Goal: Task Accomplishment & Management: Manage account settings

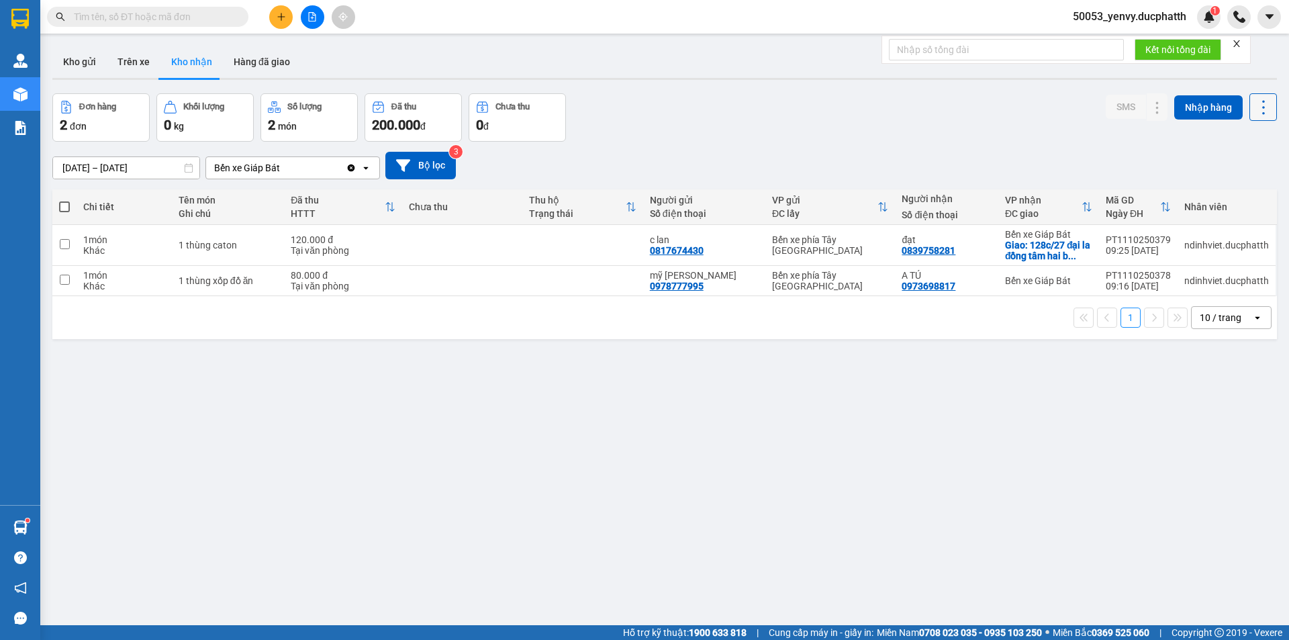
click at [1255, 105] on icon at bounding box center [1263, 107] width 19 height 19
click at [1223, 170] on span "Làm mới" at bounding box center [1233, 167] width 37 height 13
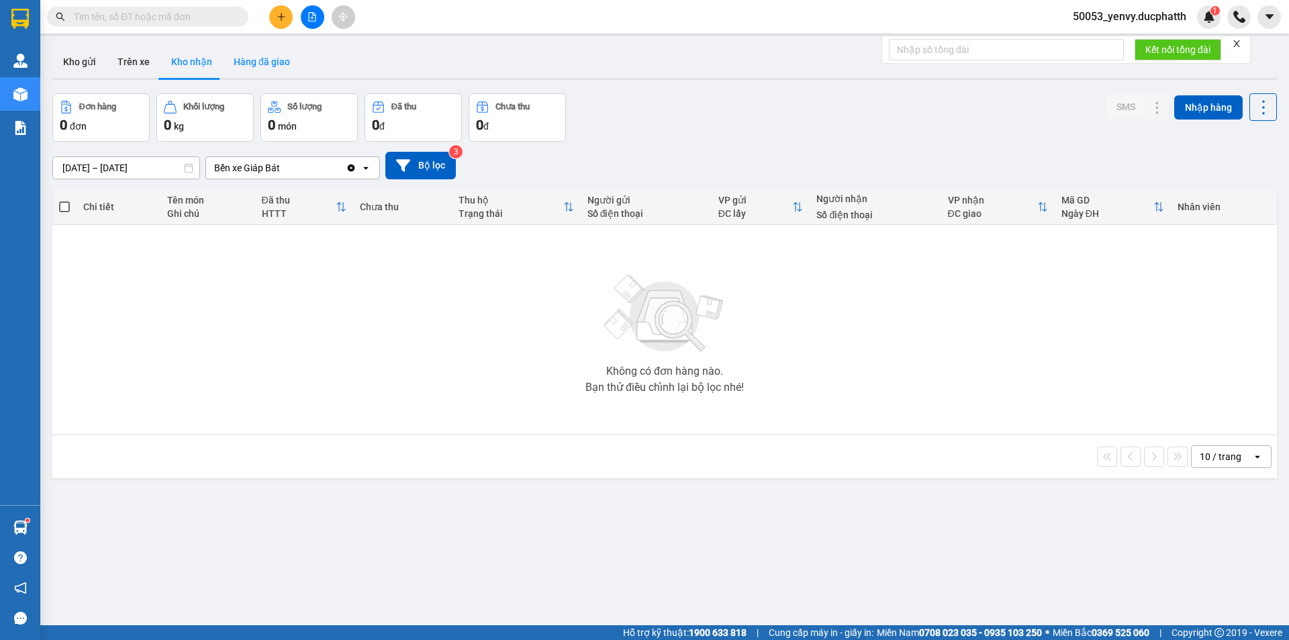
click at [245, 52] on button "Hàng đã giao" at bounding box center [262, 62] width 78 height 32
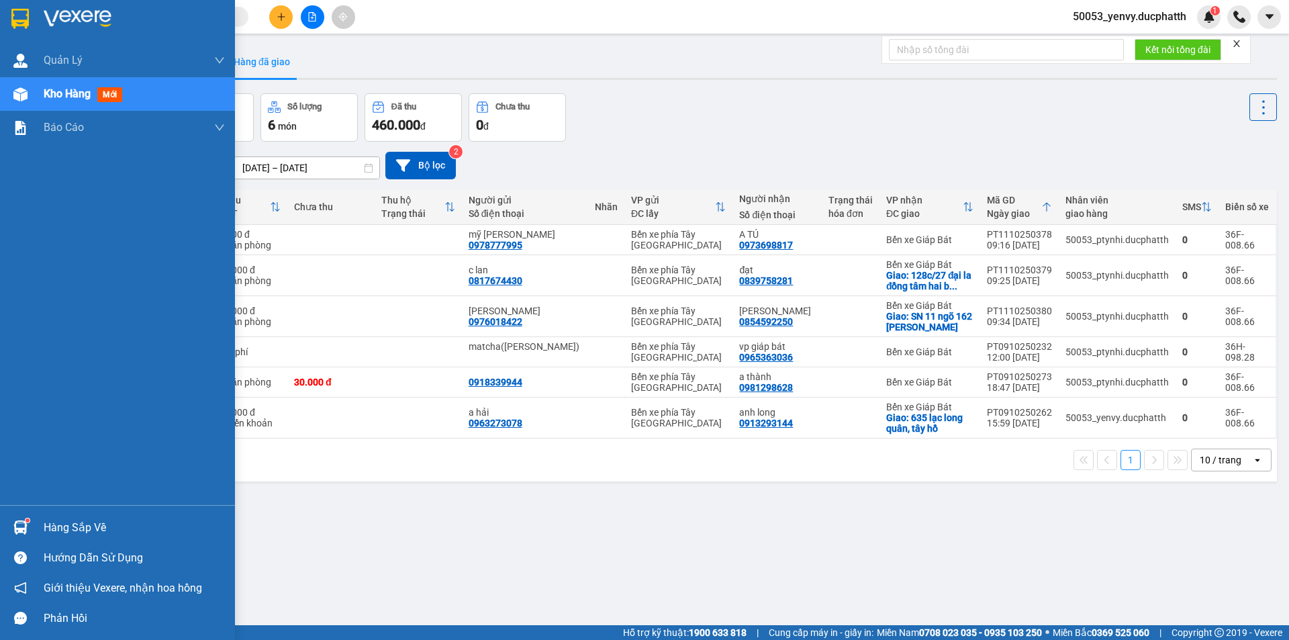
click at [33, 518] on div "Hàng sắp về" at bounding box center [117, 527] width 235 height 30
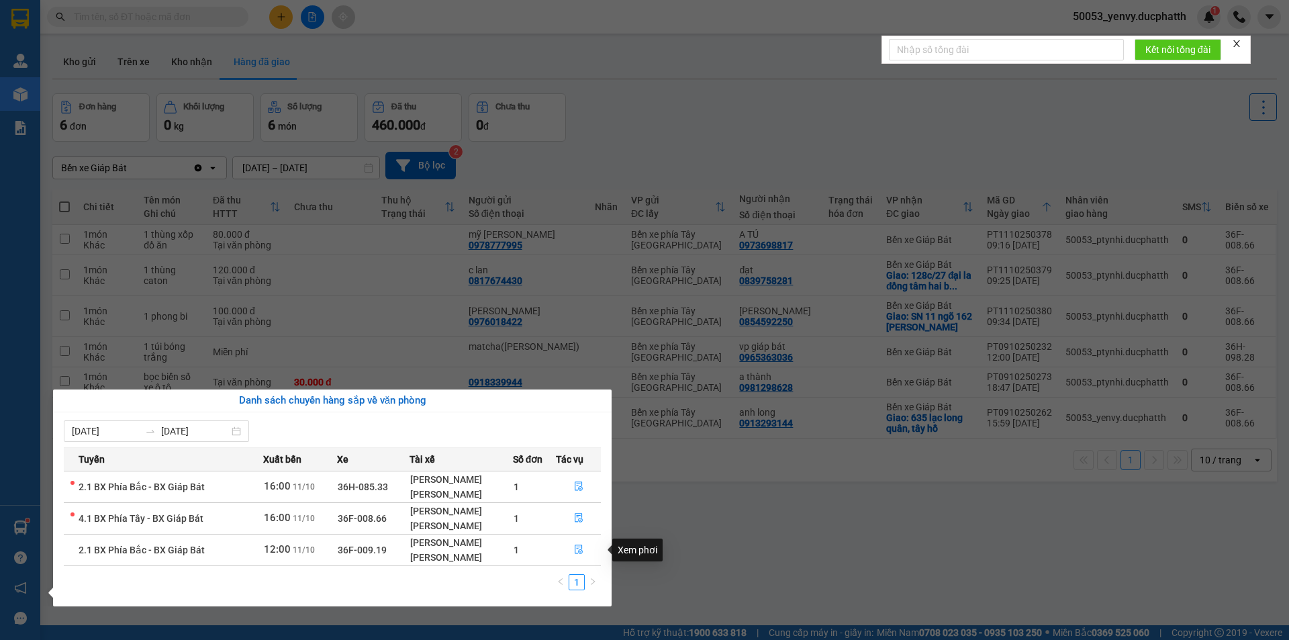
click at [886, 527] on section "Kết quả tìm kiếm ( 0 ) Bộ lọc No Data 50053_yenvy.ducphatth 1 Quản [PERSON_NAME…" at bounding box center [644, 320] width 1289 height 640
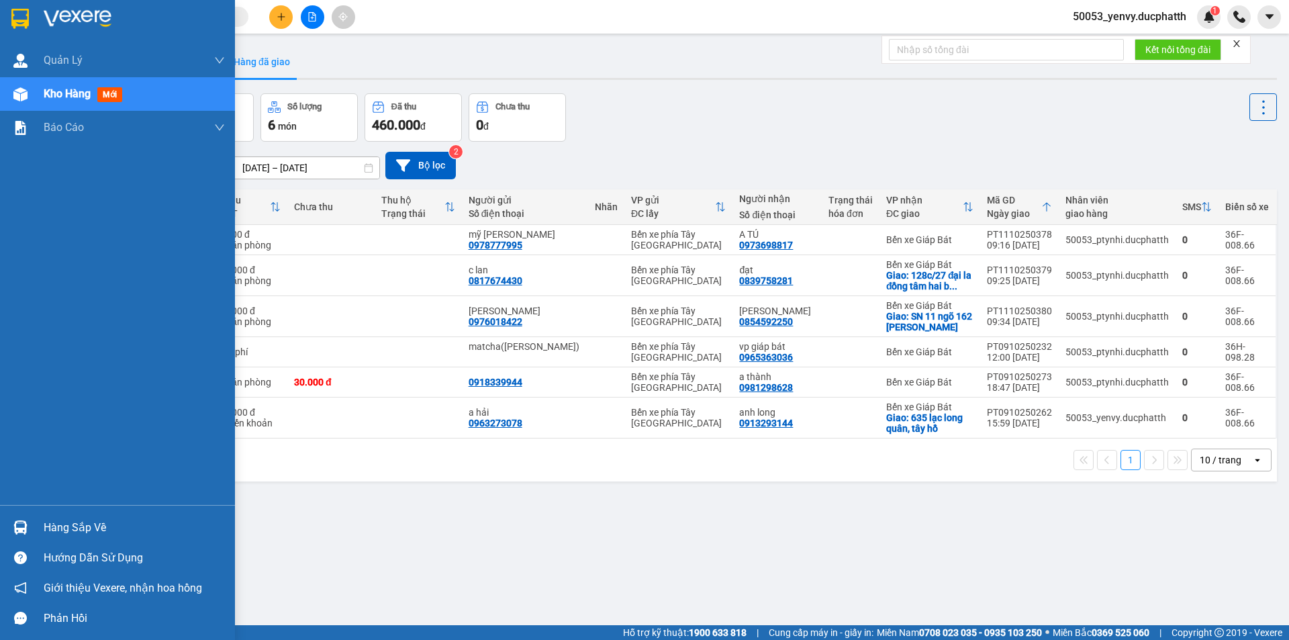
click at [15, 521] on img at bounding box center [20, 527] width 14 height 14
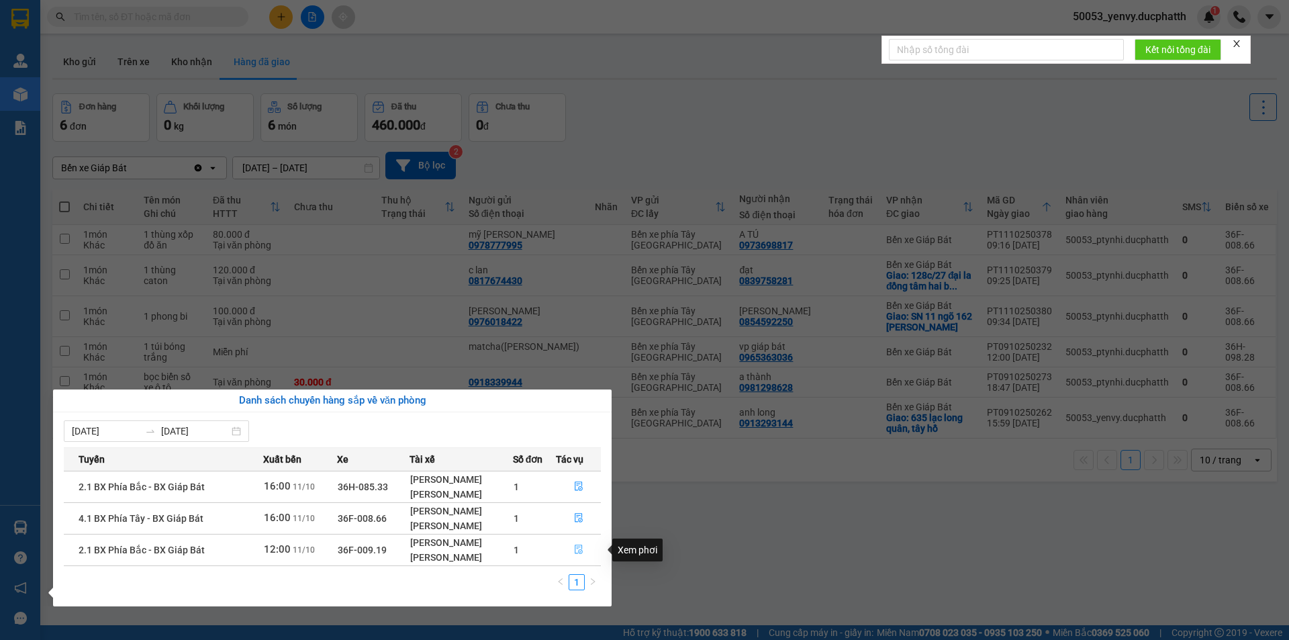
click at [590, 546] on button "button" at bounding box center [578, 549] width 44 height 21
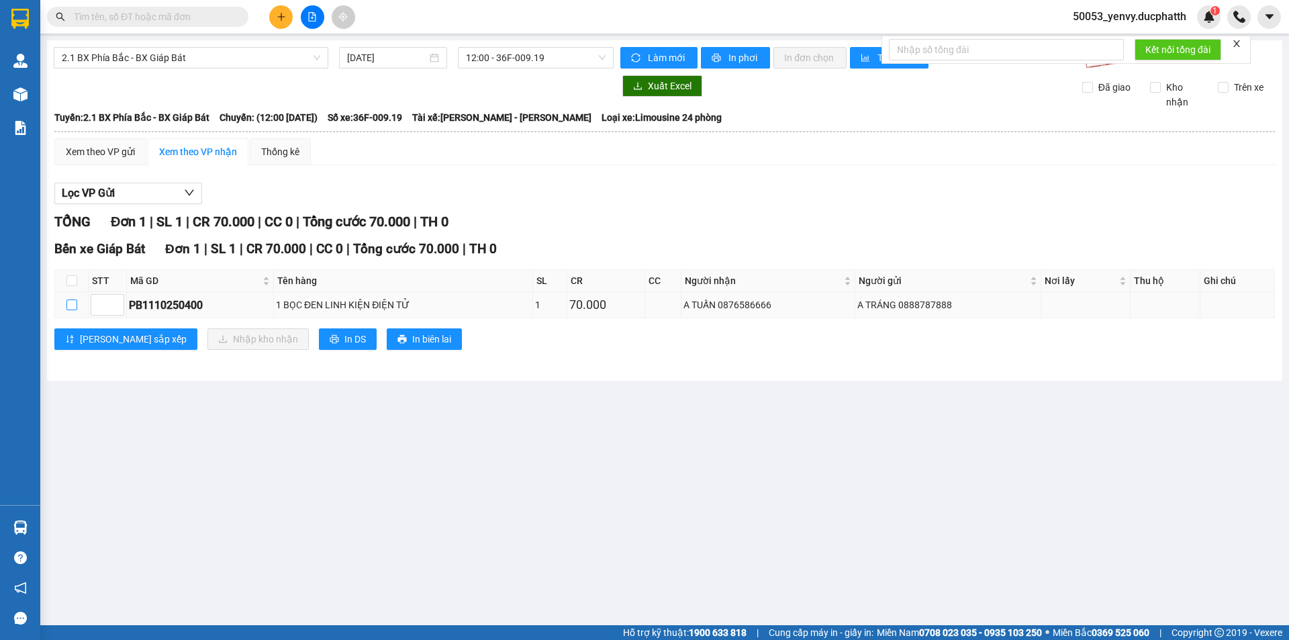
click at [73, 307] on input "checkbox" at bounding box center [71, 304] width 11 height 11
checkbox input "true"
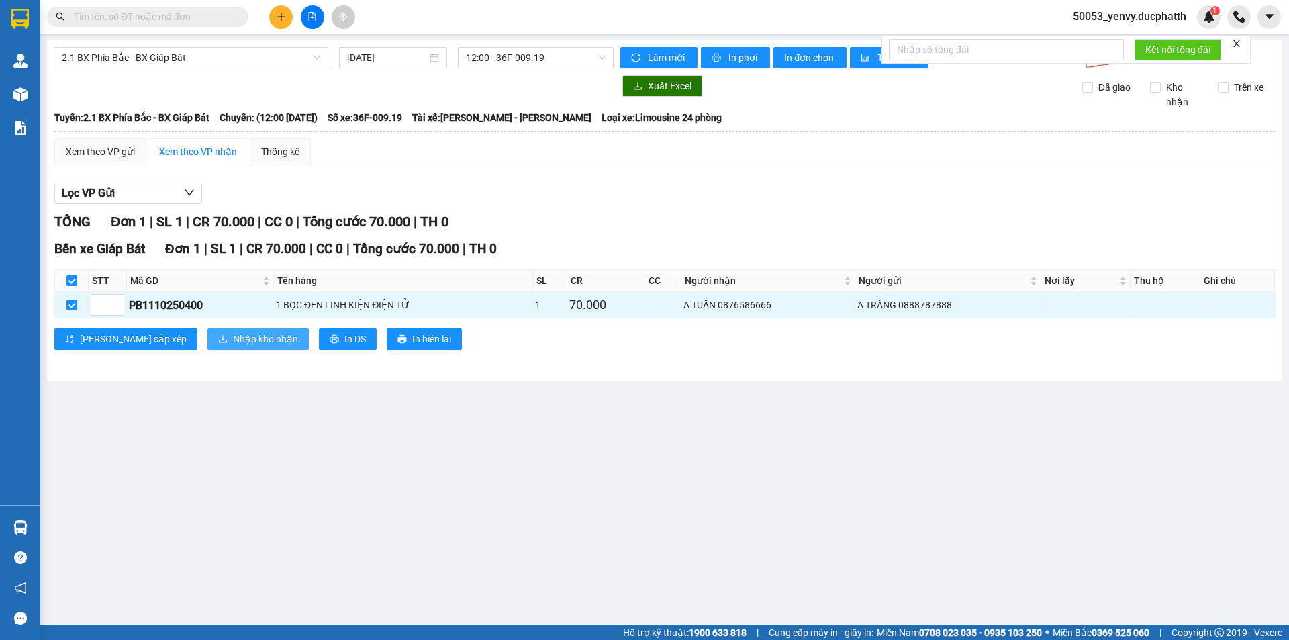
click at [213, 330] on button "Nhập kho nhận" at bounding box center [257, 338] width 101 height 21
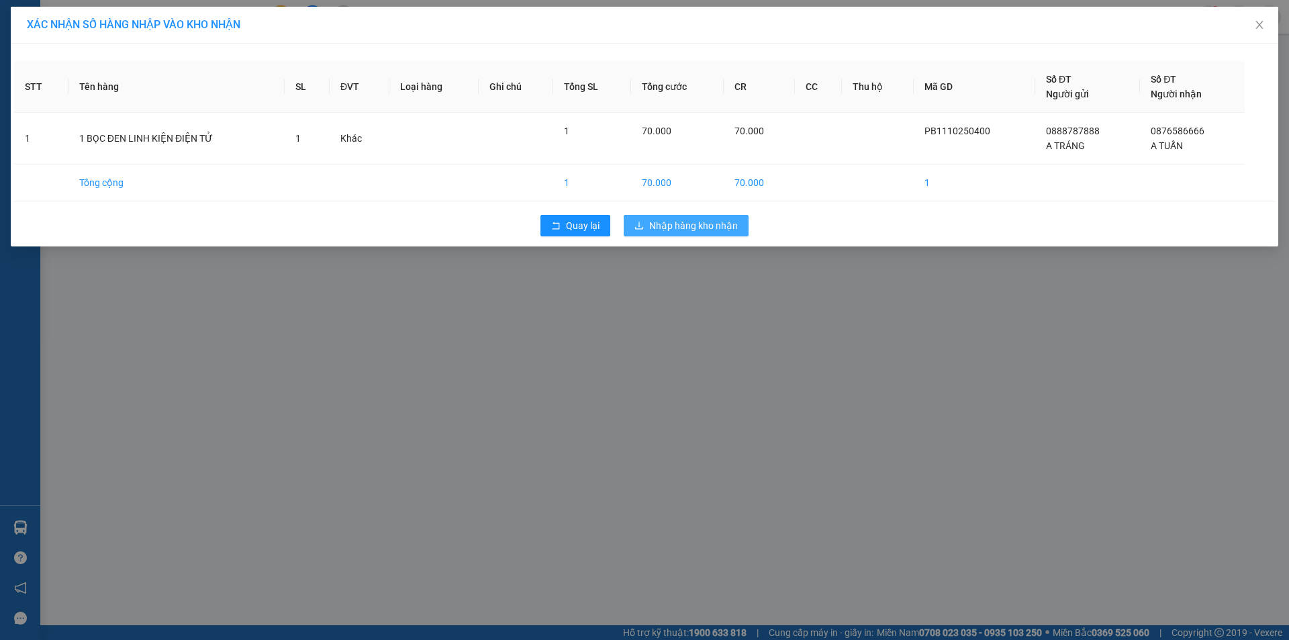
click at [709, 222] on span "Nhập hàng kho nhận" at bounding box center [693, 225] width 89 height 15
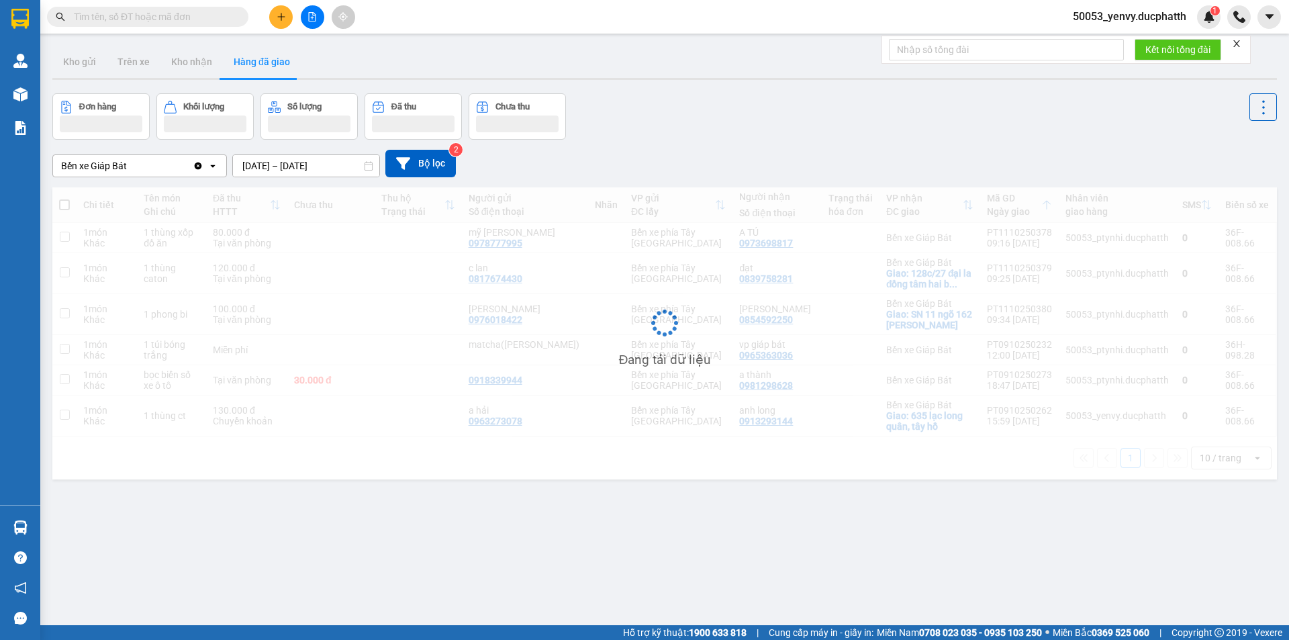
click at [317, 338] on div "Đang tải dữ liệu" at bounding box center [664, 333] width 1224 height 292
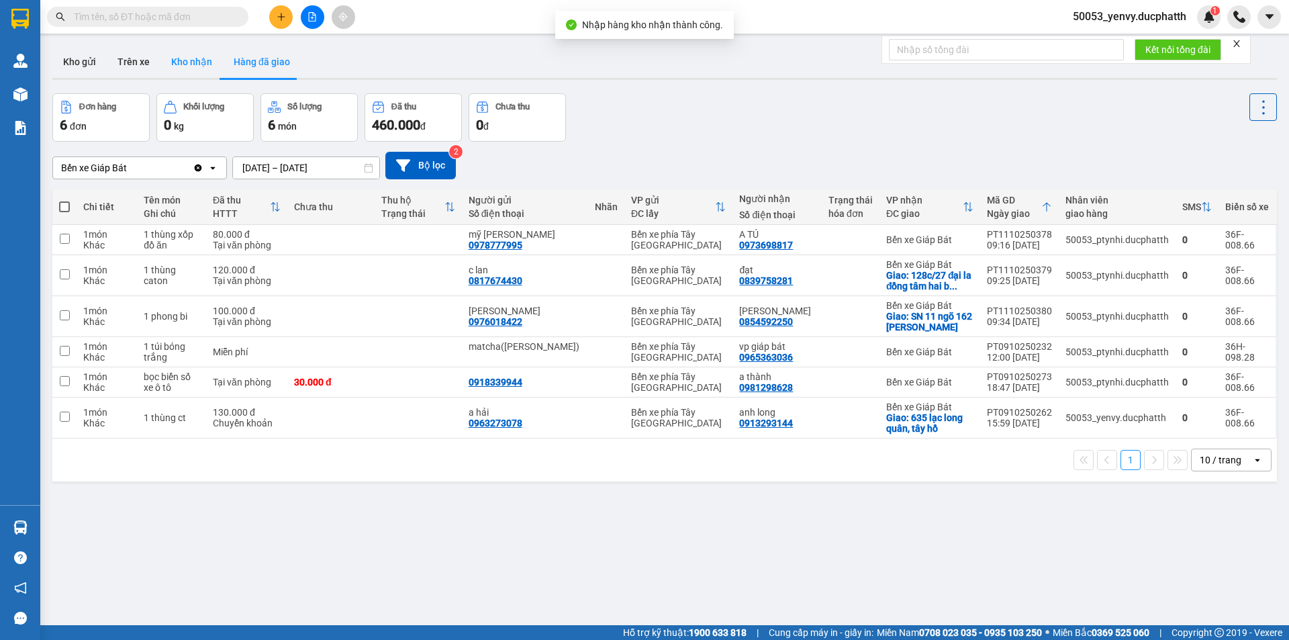
click at [164, 62] on button "Kho nhận" at bounding box center [191, 62] width 62 height 32
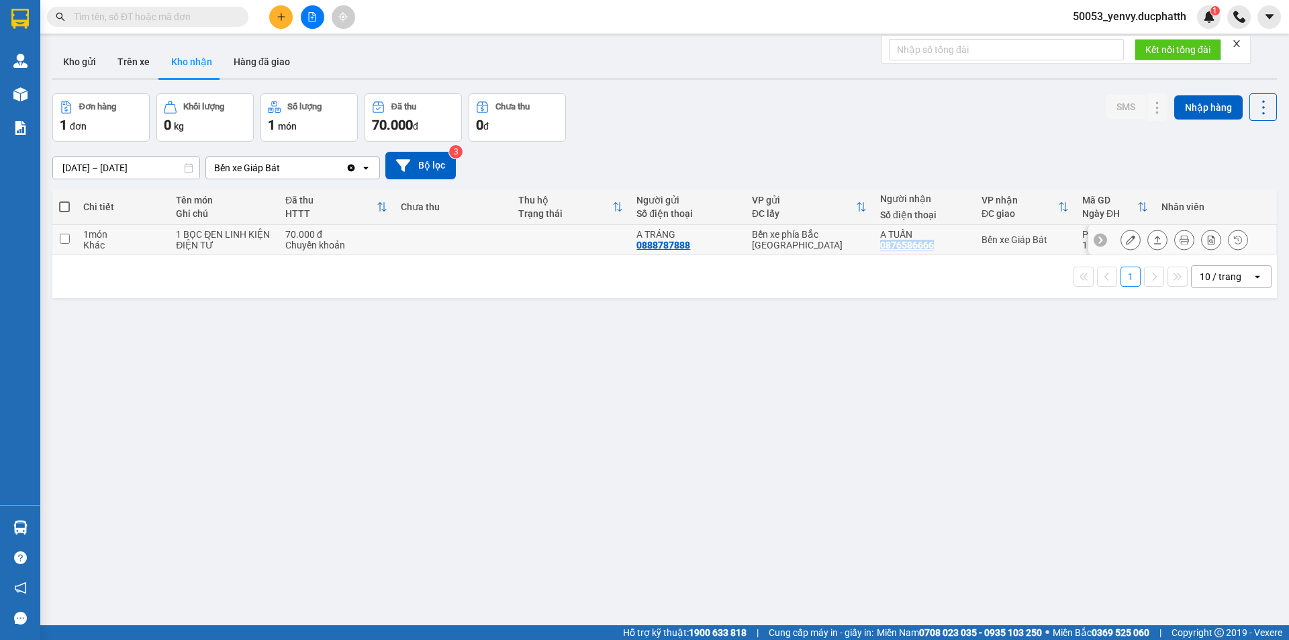
copy div "0876586666"
drag, startPoint x: 936, startPoint y: 240, endPoint x: 878, endPoint y: 250, distance: 57.9
click at [880, 250] on div "A TUẤN 0876586666" at bounding box center [924, 239] width 88 height 21
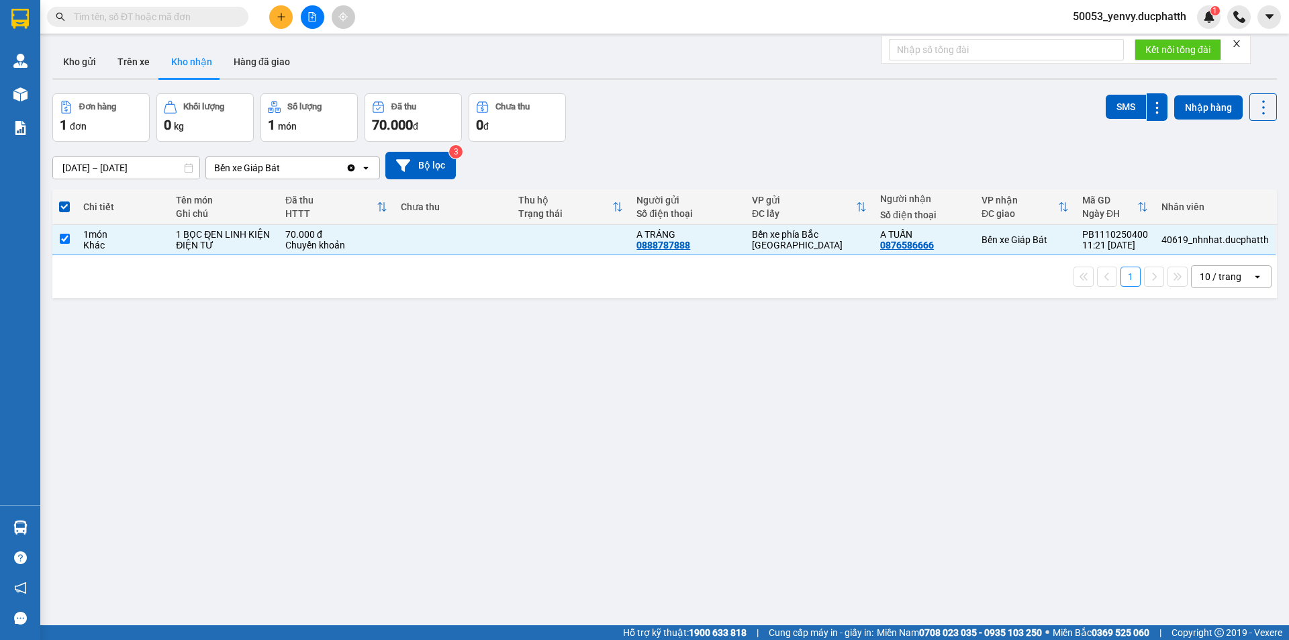
click at [668, 330] on div "ver 1.8.146 Kho gửi Trên xe Kho nhận Hàng đã giao Đơn hàng 1 đơn Khối lượng 0 k…" at bounding box center [664, 360] width 1235 height 640
click at [780, 370] on div "ver 1.8.146 Kho gửi Trên xe Kho nhận Hàng đã giao Đơn hàng 1 đơn Khối lượng 0 k…" at bounding box center [664, 360] width 1235 height 640
click at [62, 239] on input "checkbox" at bounding box center [65, 239] width 10 height 10
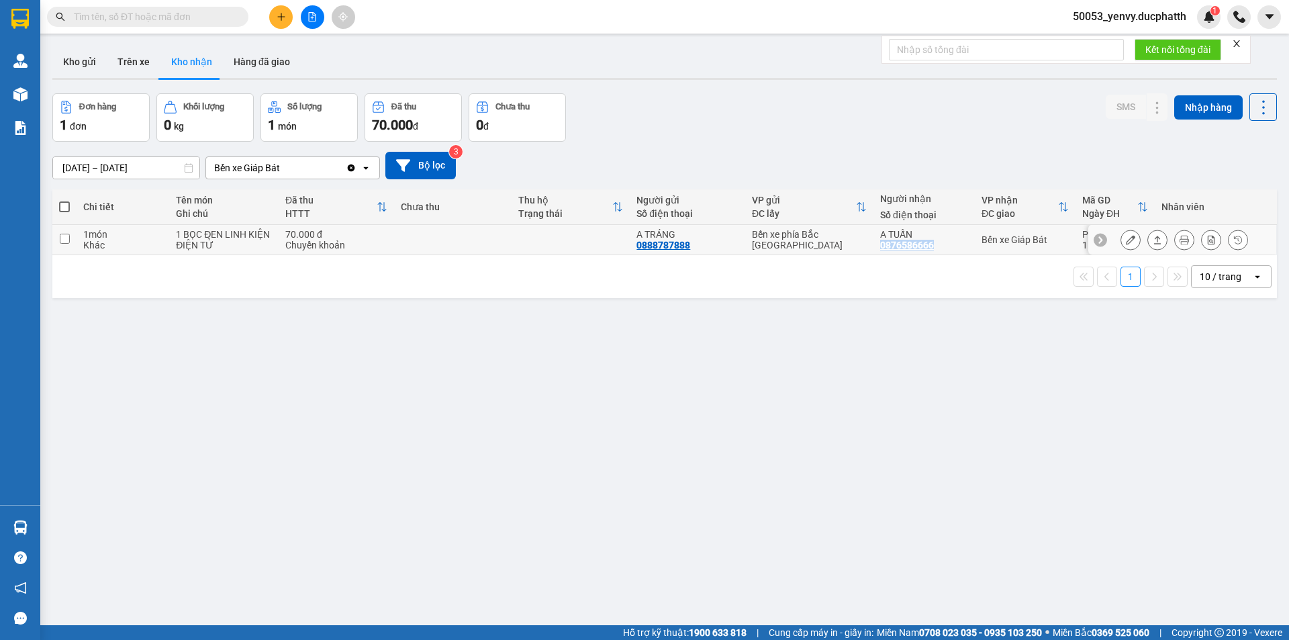
drag, startPoint x: 946, startPoint y: 246, endPoint x: 872, endPoint y: 249, distance: 74.6
click at [873, 249] on td "A TUẤN 0876586666" at bounding box center [923, 240] width 101 height 30
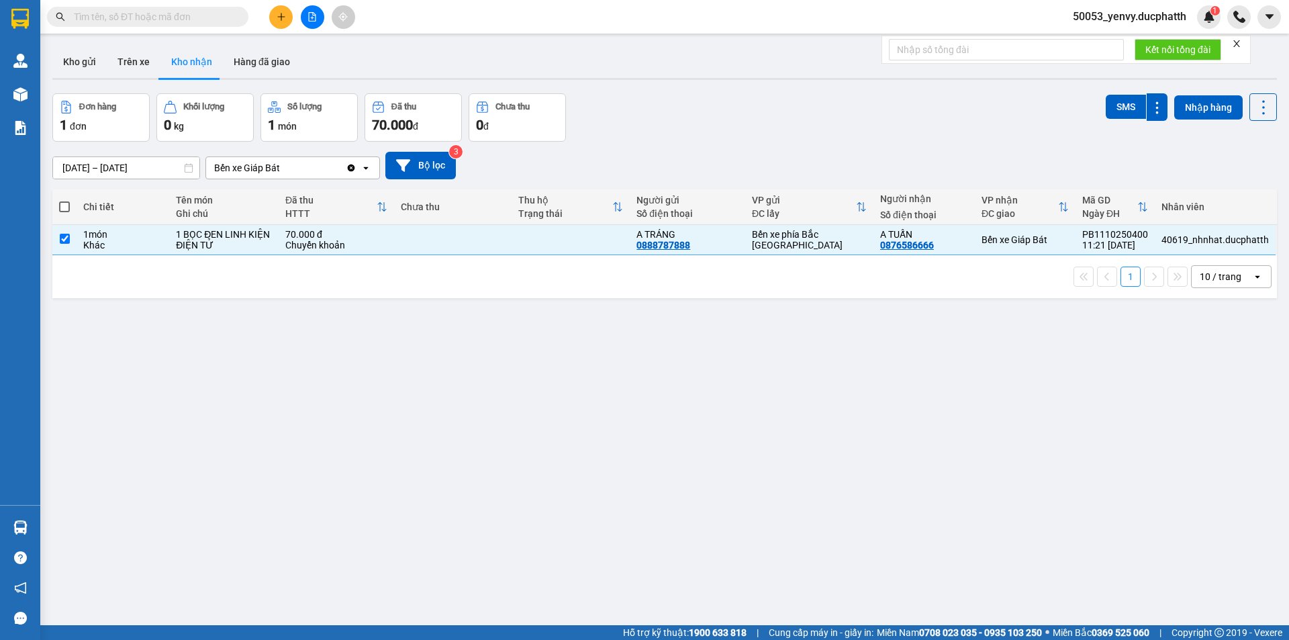
click at [887, 320] on div "ver 1.8.146 Kho gửi Trên xe Kho nhận Hàng đã giao Đơn hàng 1 đơn Khối lượng 0 k…" at bounding box center [664, 360] width 1235 height 640
click at [66, 237] on input "checkbox" at bounding box center [65, 239] width 10 height 10
checkbox input "false"
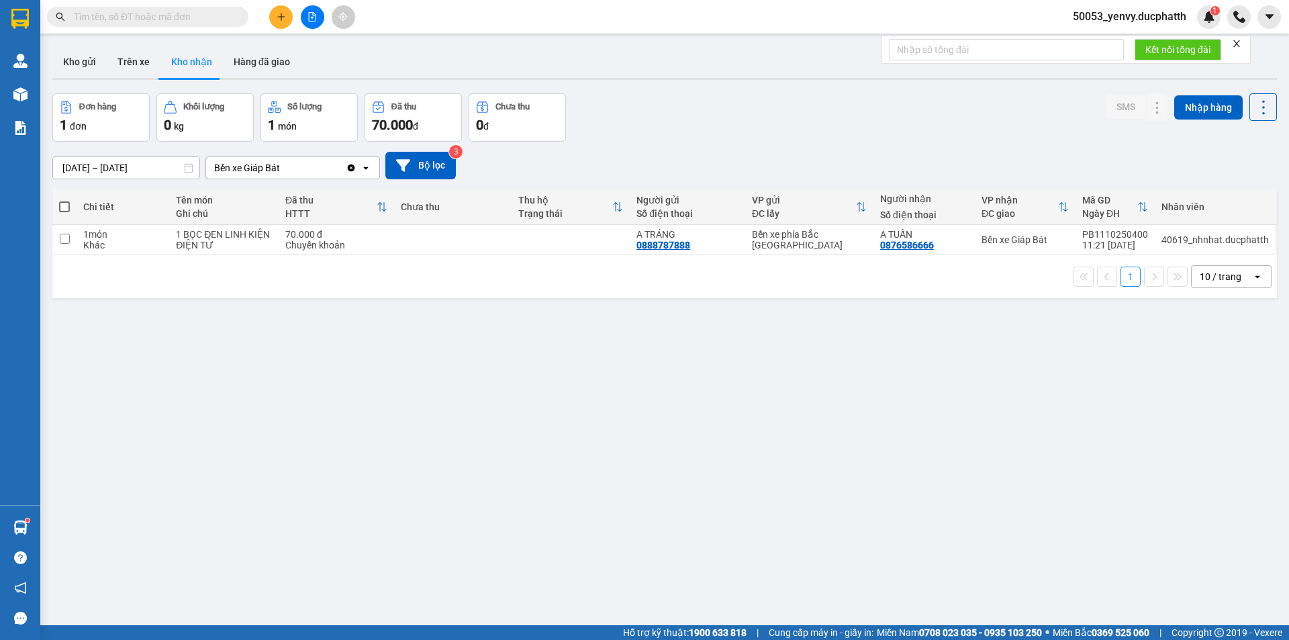
click at [270, 13] on button at bounding box center [280, 16] width 23 height 23
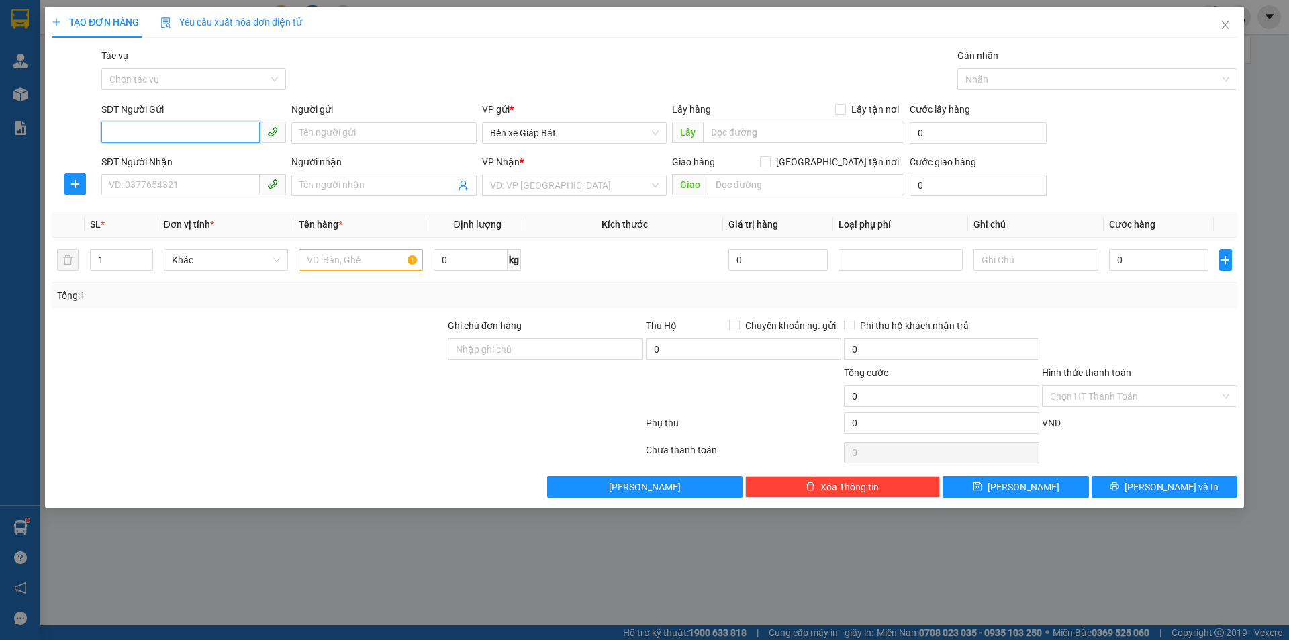
click at [189, 129] on input "SĐT Người Gửi" at bounding box center [180, 131] width 158 height 21
type input "0913283770"
click at [347, 138] on input "Người gửi" at bounding box center [383, 132] width 185 height 21
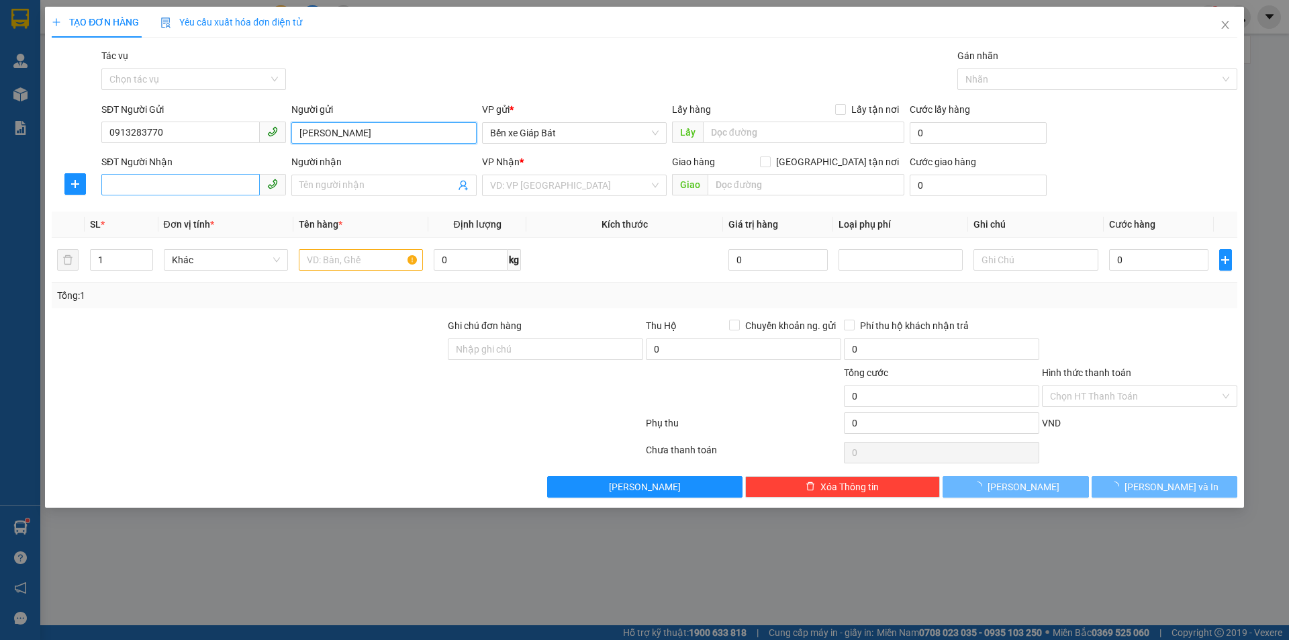
type input "[PERSON_NAME]"
click at [146, 193] on input "SĐT Người Nhận" at bounding box center [180, 184] width 158 height 21
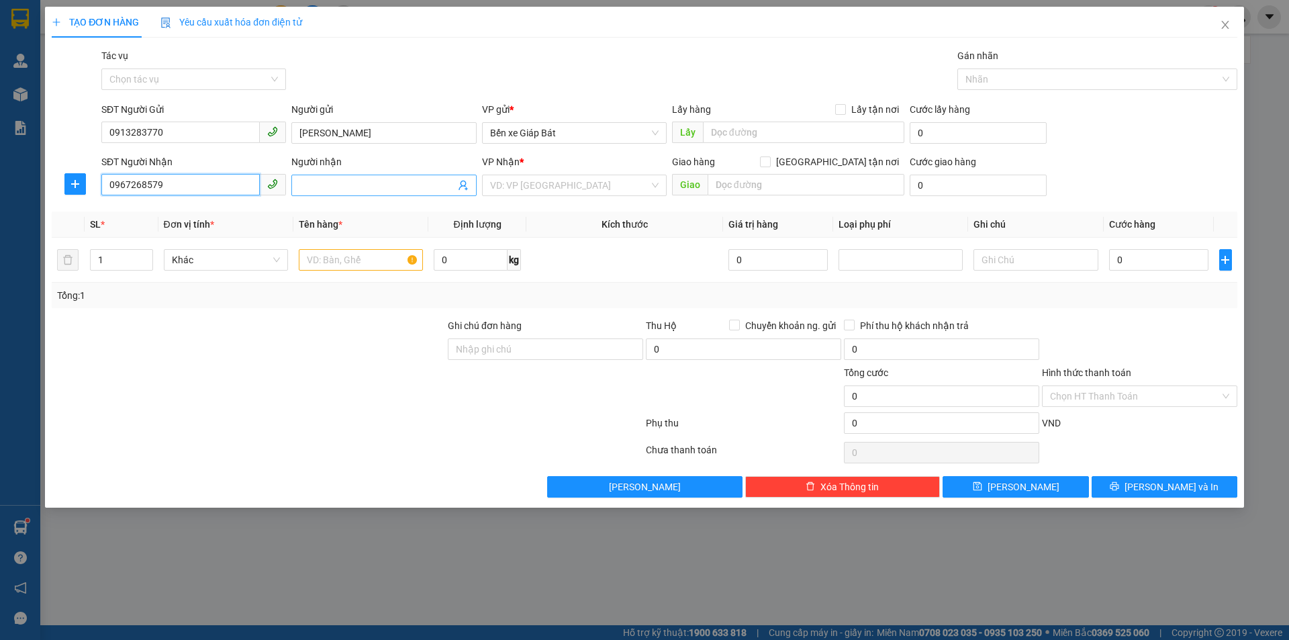
type input "0967268579"
click at [336, 181] on input "Người nhận" at bounding box center [376, 185] width 155 height 15
type input "H"
type input "o"
type input "ô"
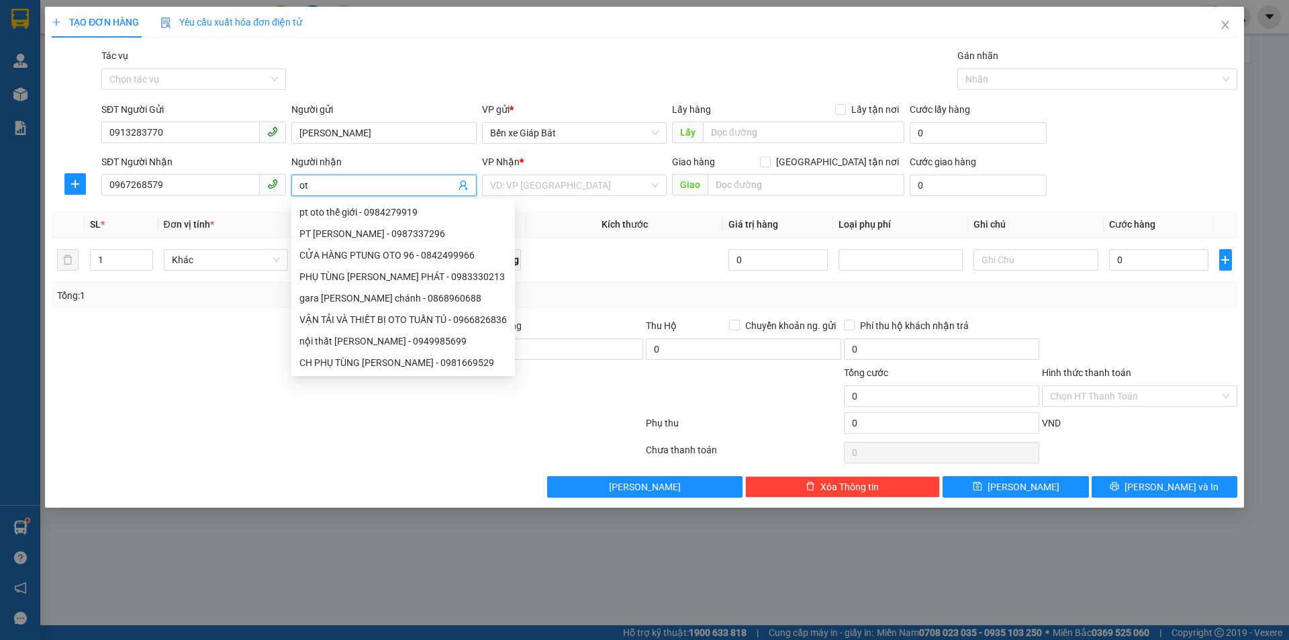
type input "o"
type input "O"
type input "Ô"
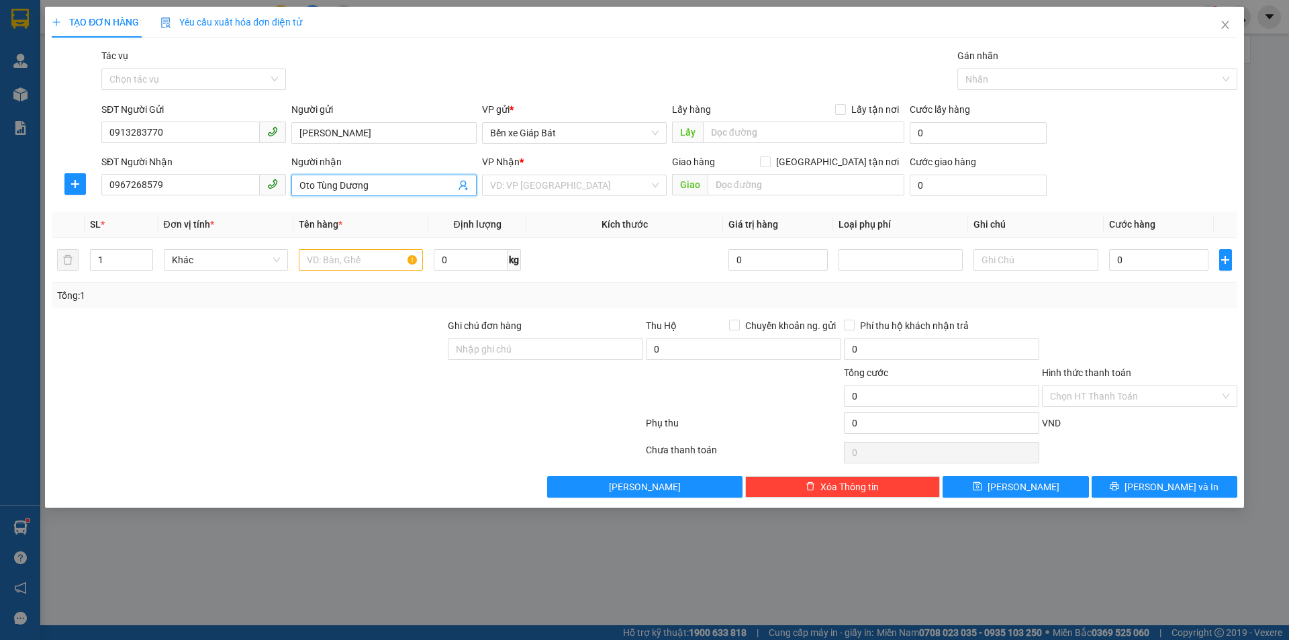
type input "Oto Tùng Dương"
click at [578, 192] on input "search" at bounding box center [569, 185] width 159 height 20
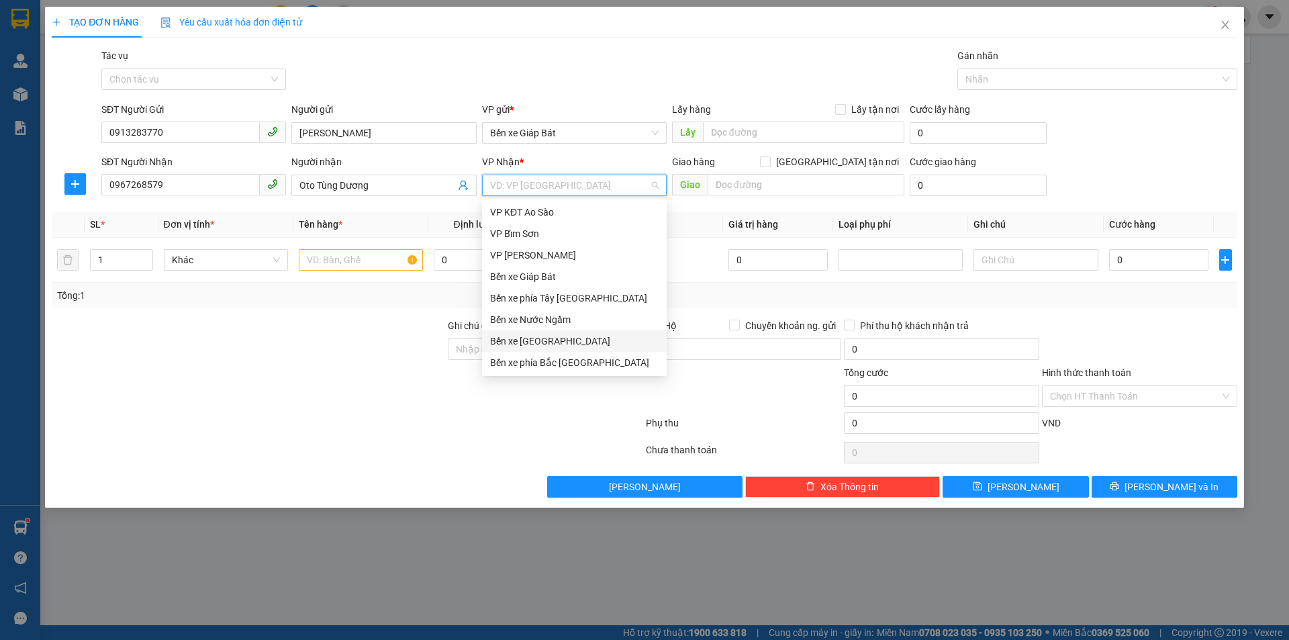
click at [549, 347] on div "Bến xe [GEOGRAPHIC_DATA]" at bounding box center [574, 341] width 168 height 15
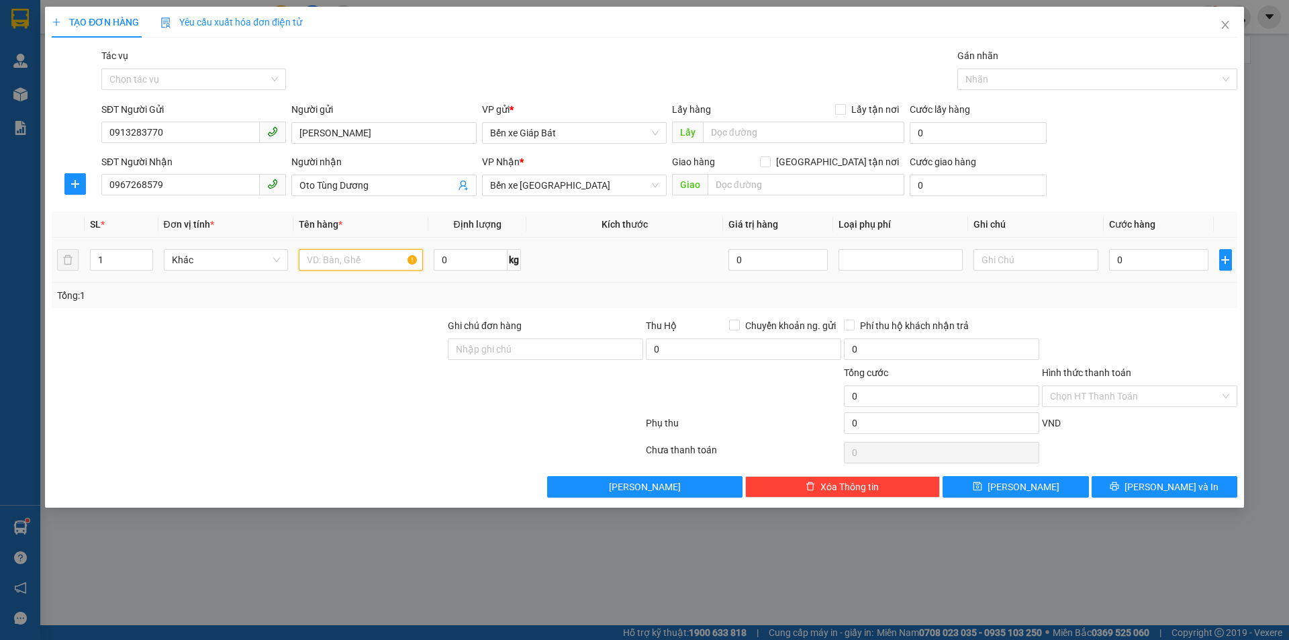
click at [361, 258] on input "text" at bounding box center [361, 259] width 124 height 21
type input "p"
type input "o"
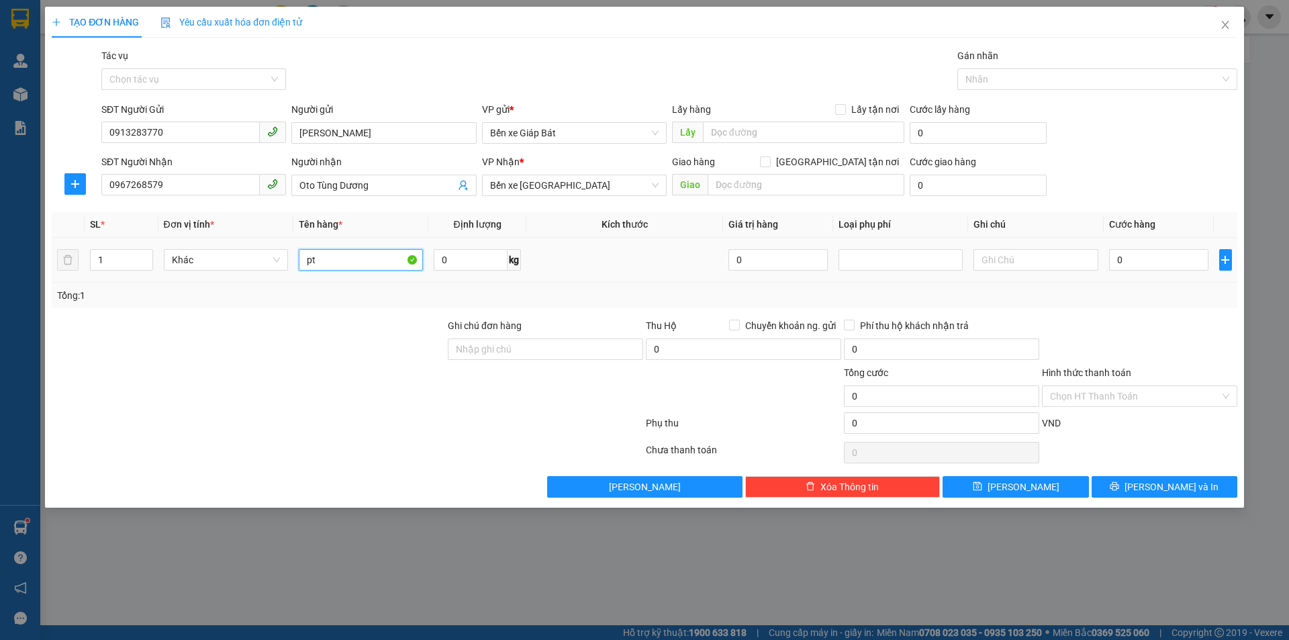
type input "p"
type input "pt oto"
click at [1158, 269] on input "0" at bounding box center [1159, 259] width 100 height 21
type input "3"
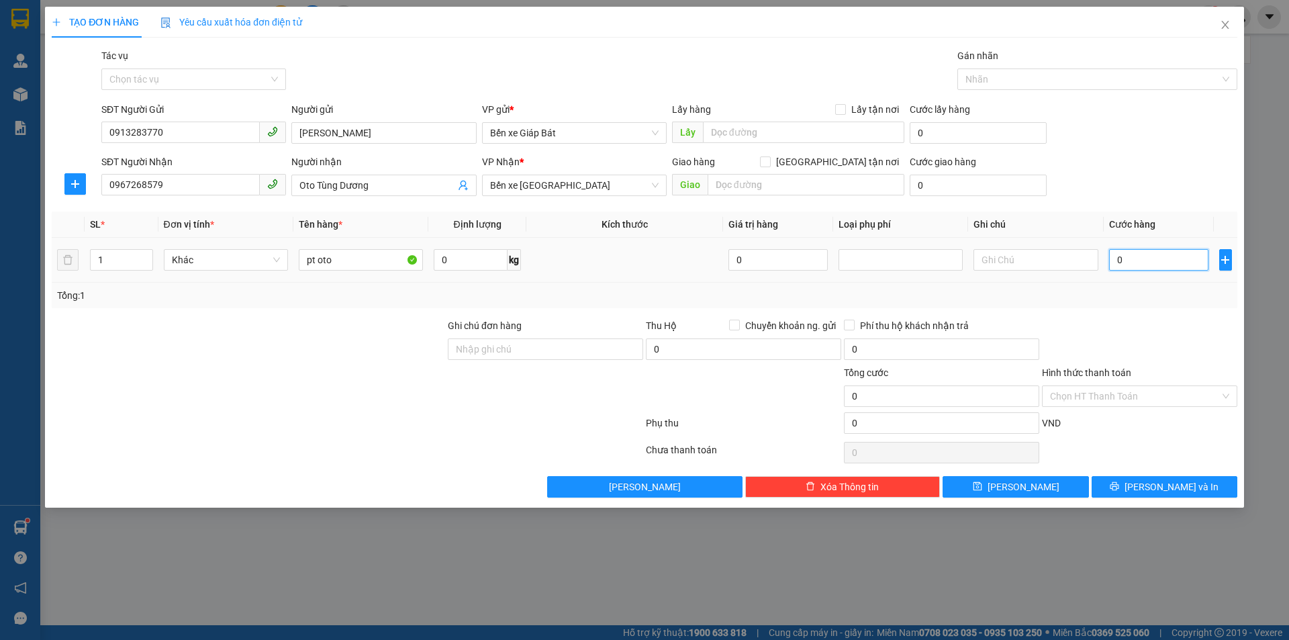
type input "3"
type input "0"
type input "06"
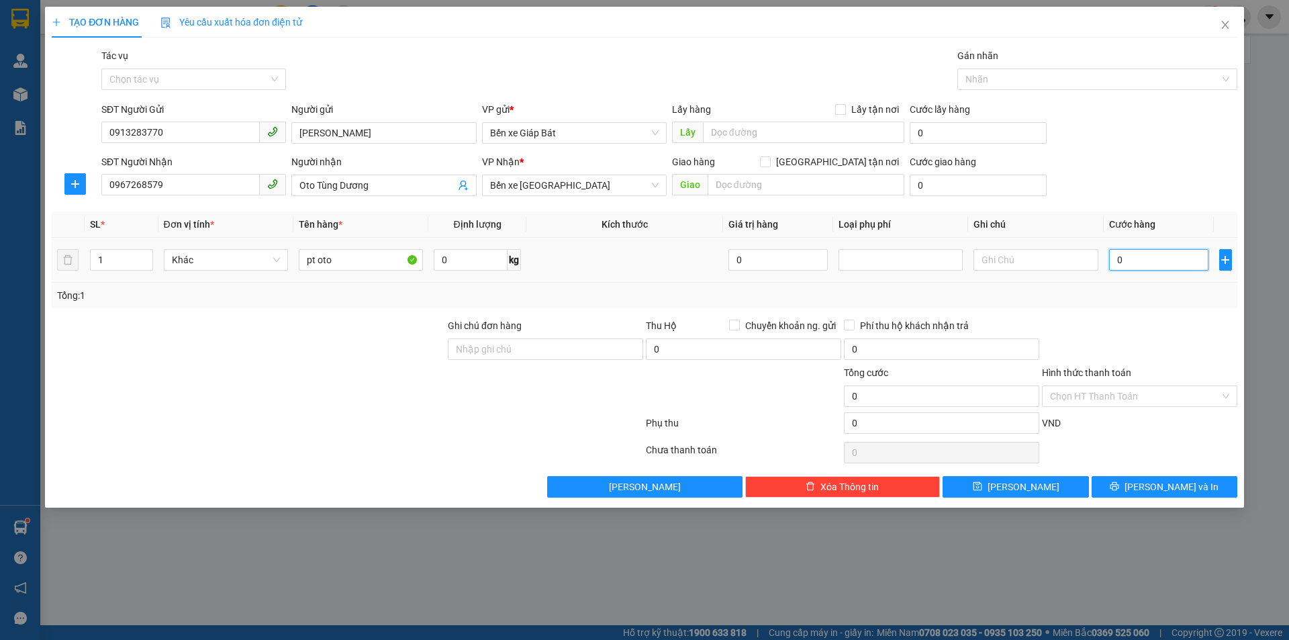
type input "6"
type input "060"
type input "60"
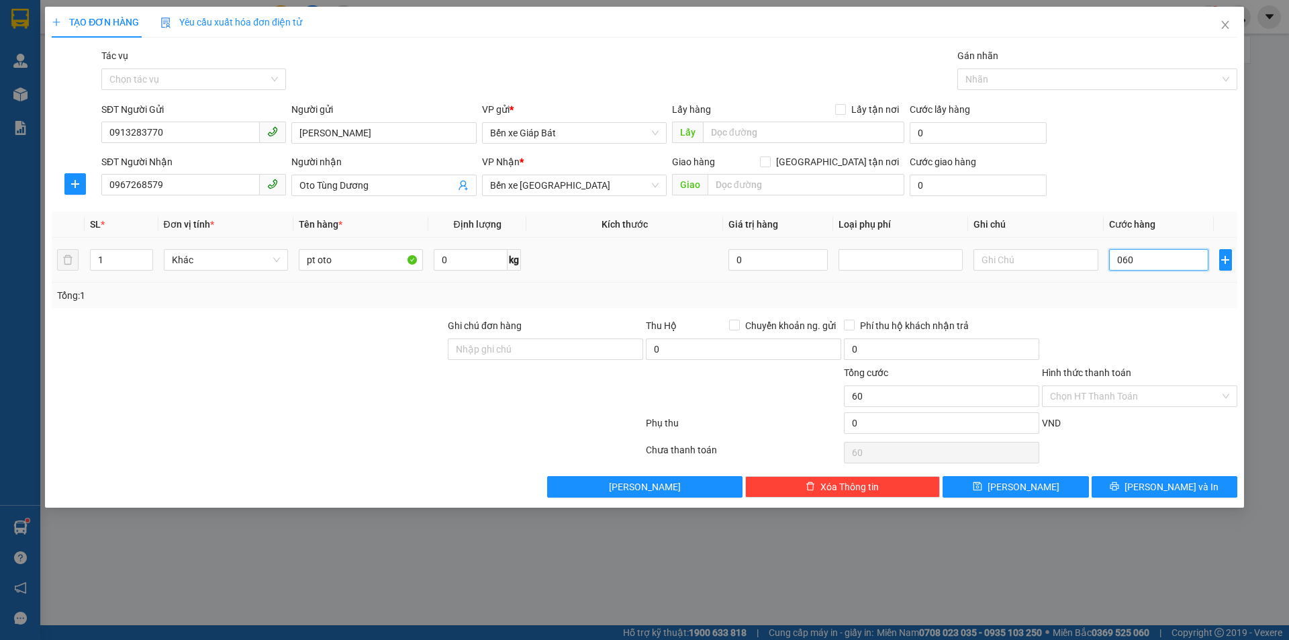
type input "0.600"
type input "600"
type input "06.000"
type input "6.000"
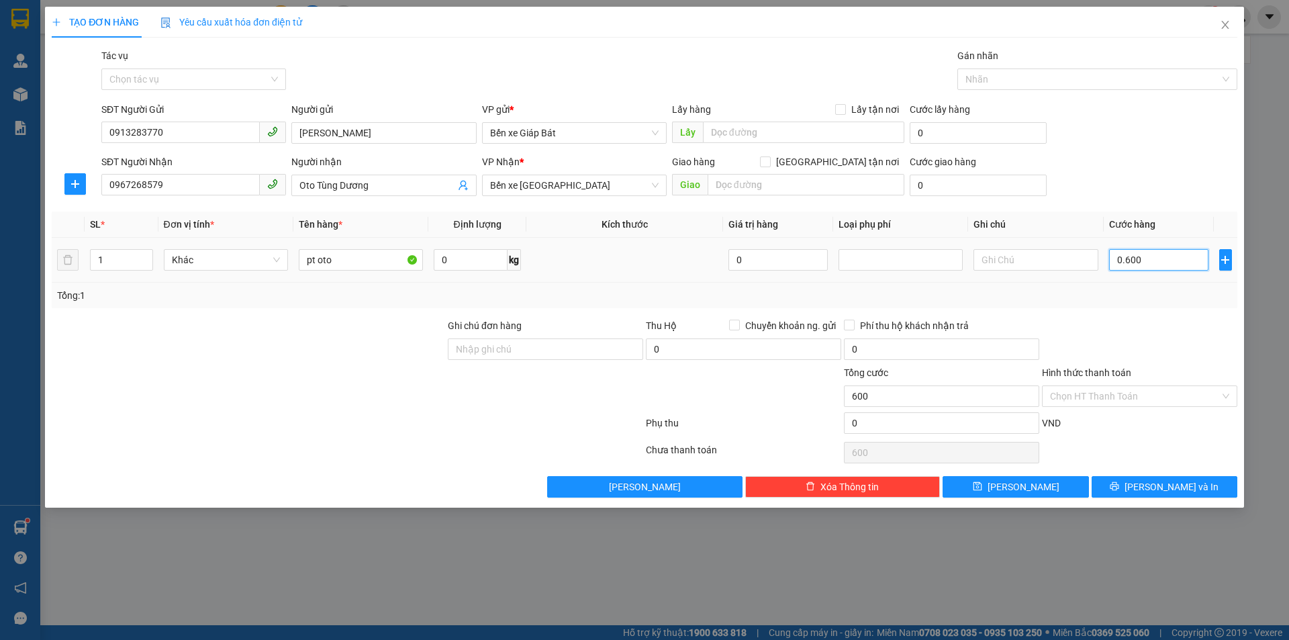
type input "6.000"
type input "060.000"
type input "60.000"
click at [1184, 160] on div "SĐT Người Nhận 0967268579 Người nhận Oto Tùng Dương VP Nhận * Bến xe Hoằng Hóa …" at bounding box center [669, 177] width 1141 height 47
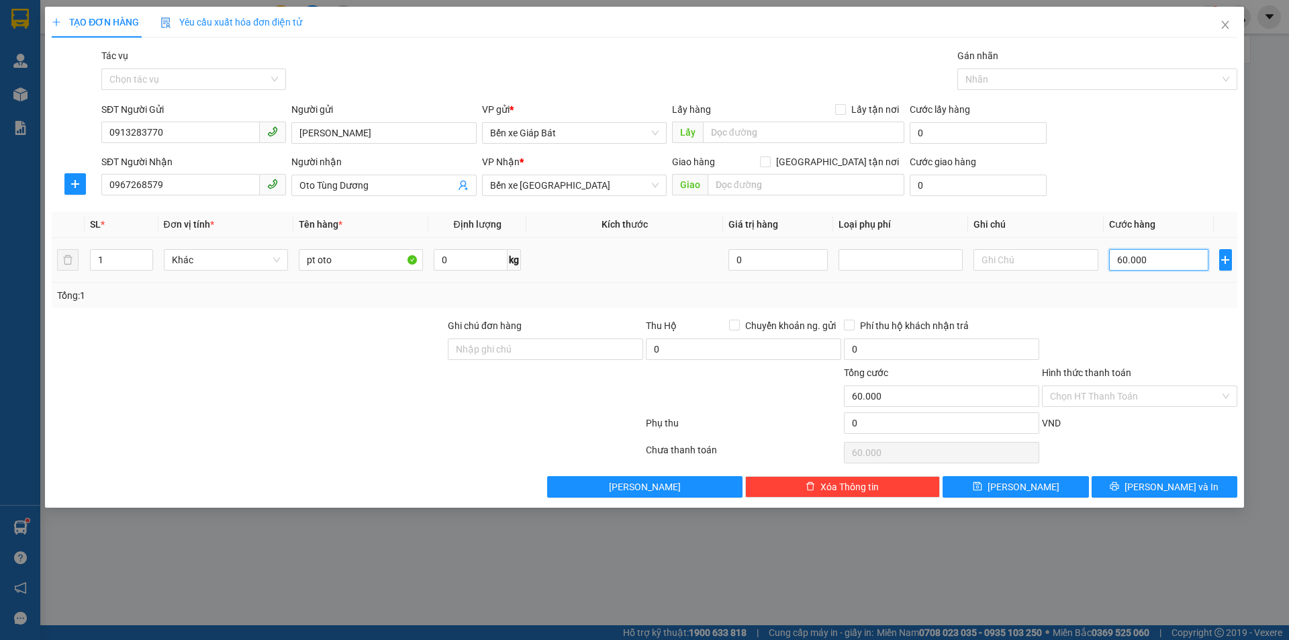
click at [1186, 253] on input "60.000" at bounding box center [1159, 259] width 100 height 21
type input "5"
type input "50"
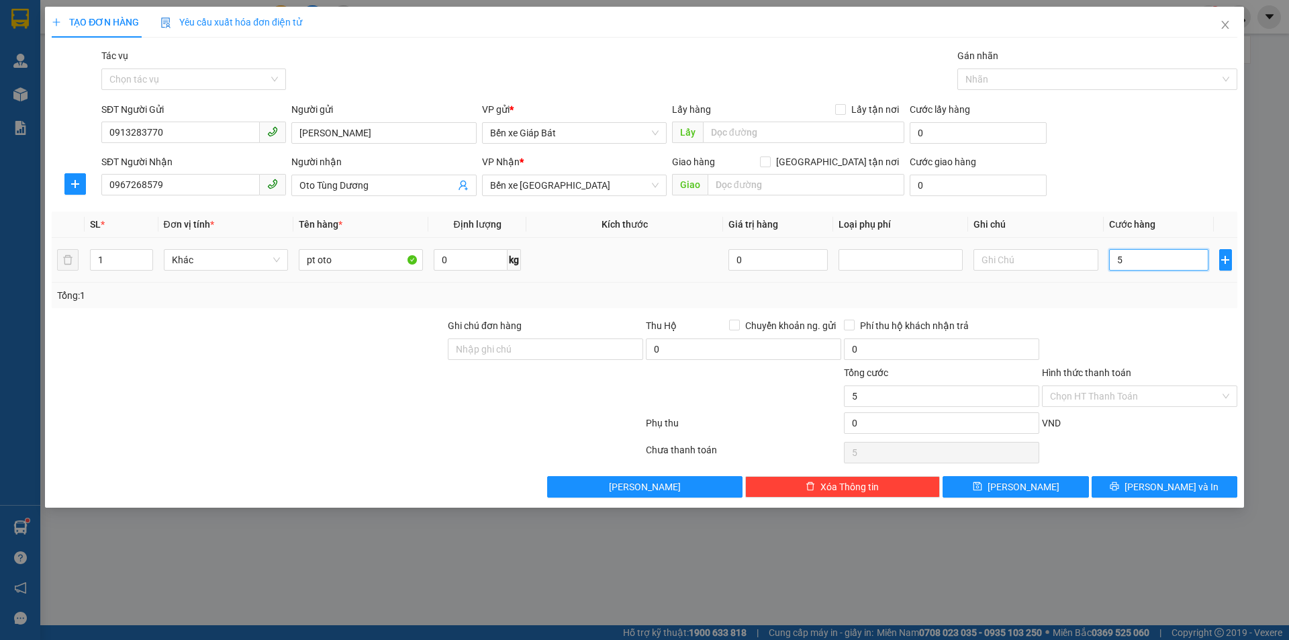
type input "50"
type input "500"
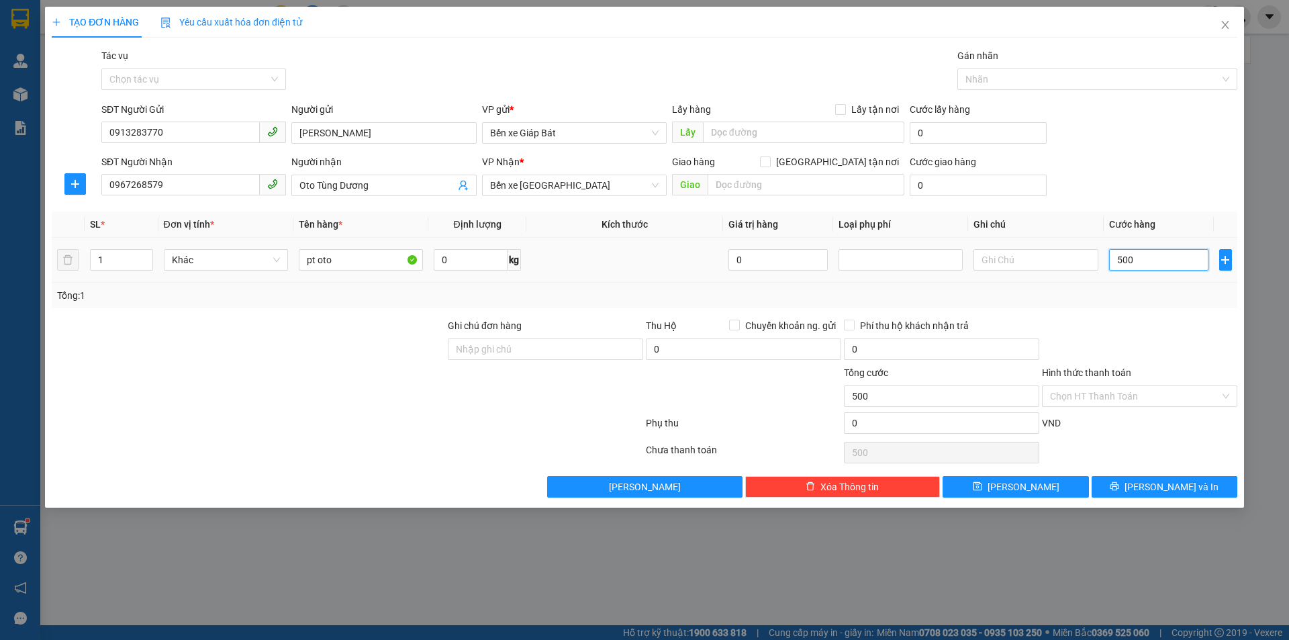
type input "5.000"
type input "50.000"
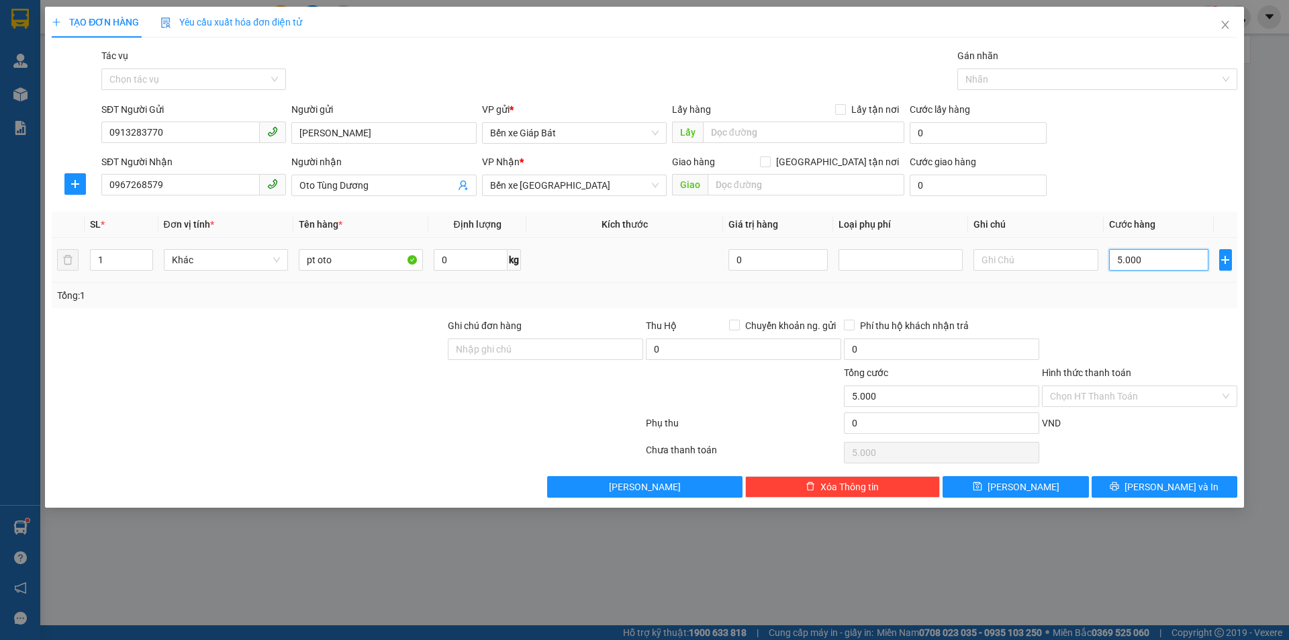
type input "50.000"
drag, startPoint x: 1119, startPoint y: 170, endPoint x: 1134, endPoint y: 183, distance: 20.0
click at [1119, 170] on div "SĐT Người Nhận 0967268579 Người nhận Oto Tùng Dương VP Nhận * Bến xe Hoằng Hóa …" at bounding box center [669, 177] width 1141 height 47
click at [988, 489] on button "[PERSON_NAME]" at bounding box center [1015, 486] width 146 height 21
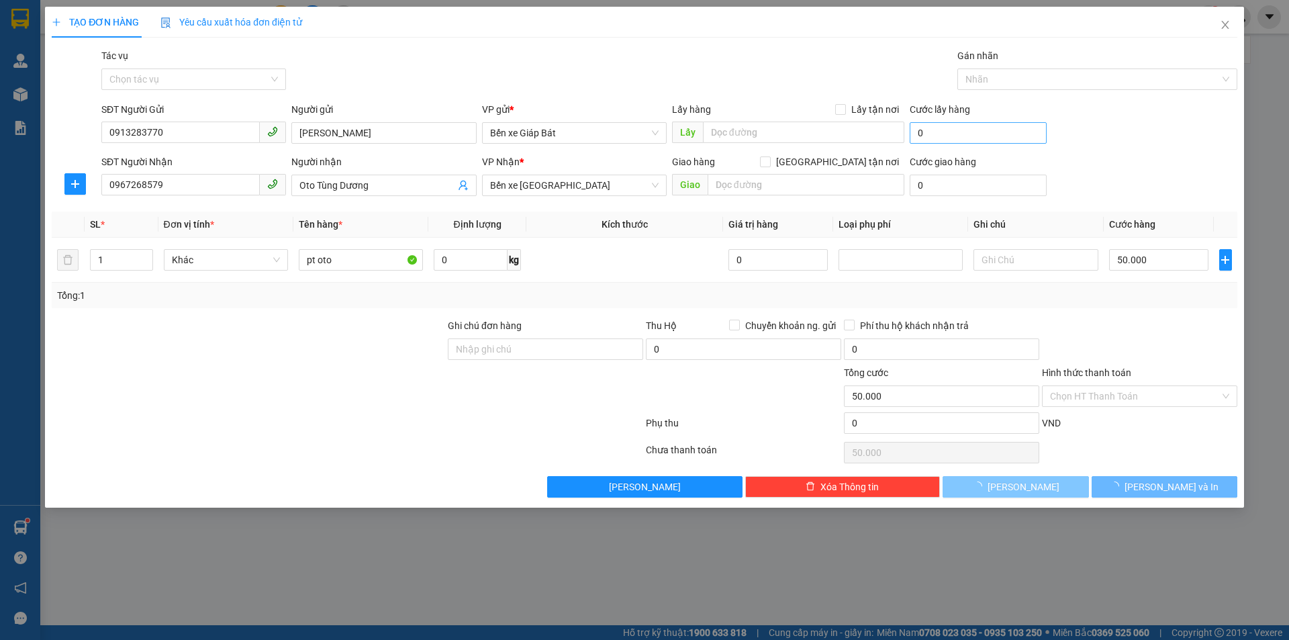
type input "0"
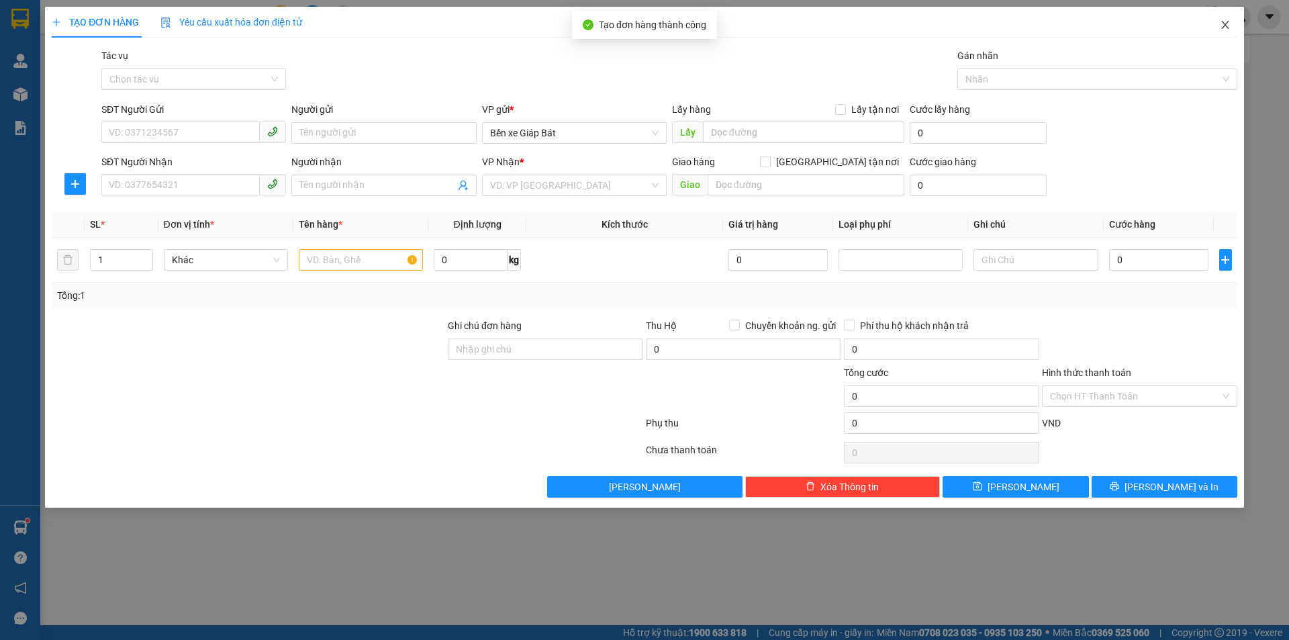
drag, startPoint x: 1222, startPoint y: 28, endPoint x: 1211, endPoint y: 30, distance: 11.7
click at [1222, 25] on icon "close" at bounding box center [1224, 24] width 11 height 11
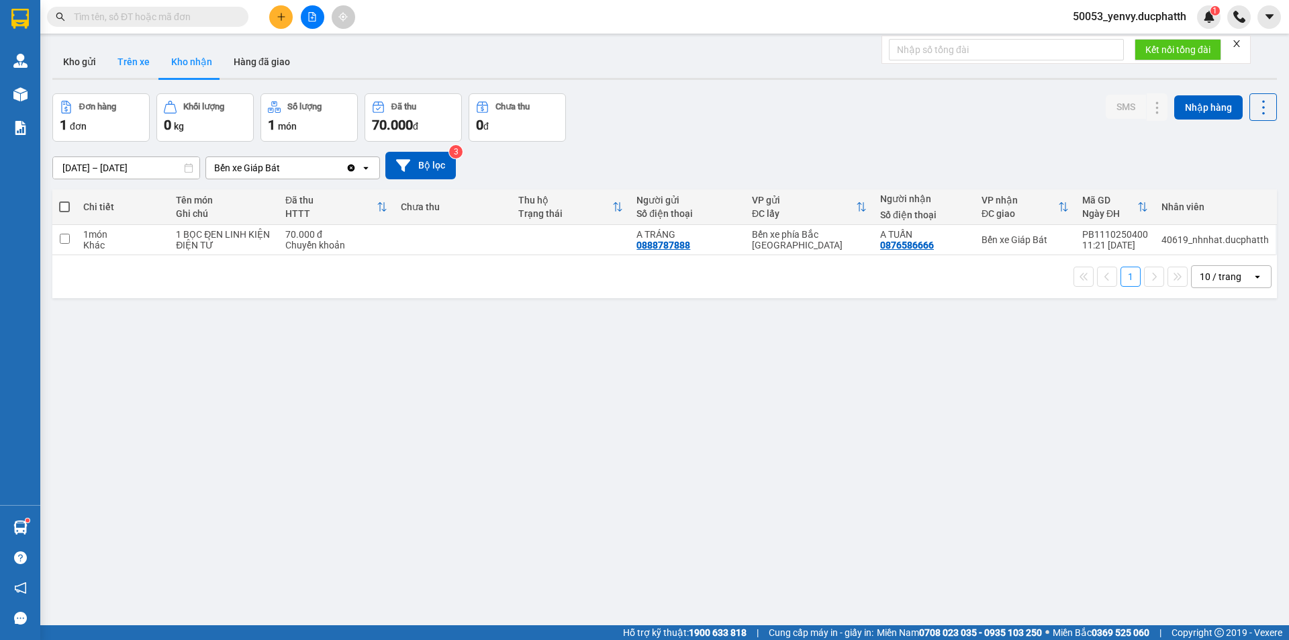
click at [136, 64] on button "Trên xe" at bounding box center [134, 62] width 54 height 32
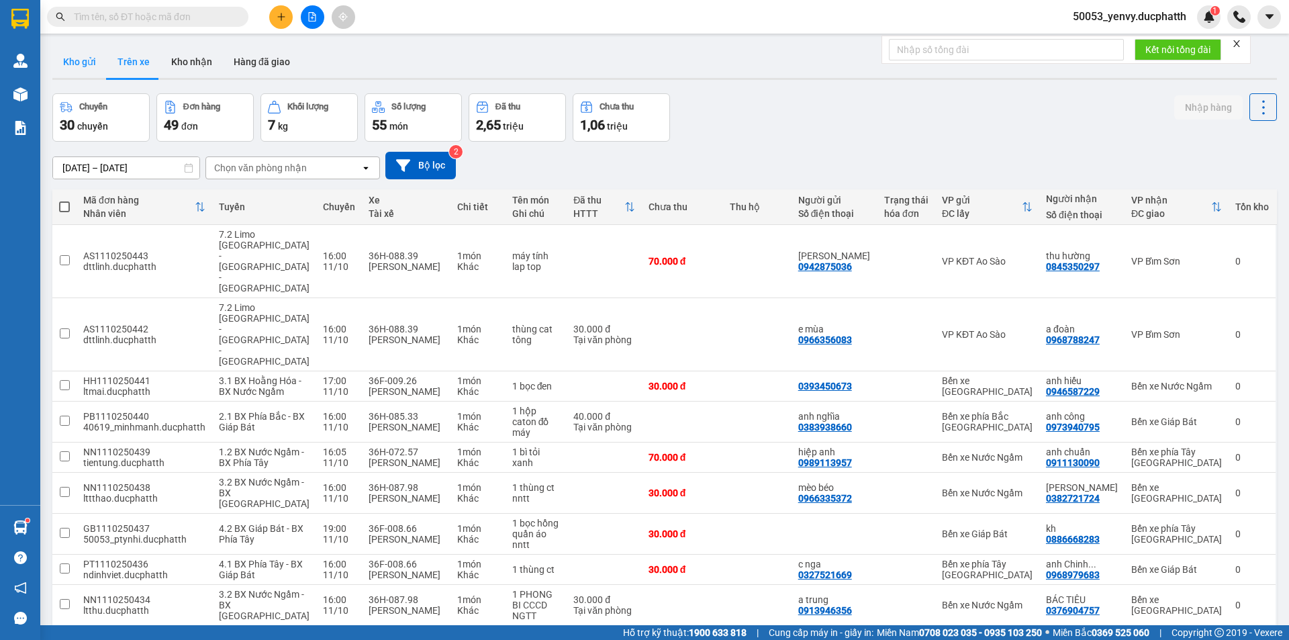
click at [71, 57] on button "Kho gửi" at bounding box center [79, 62] width 54 height 32
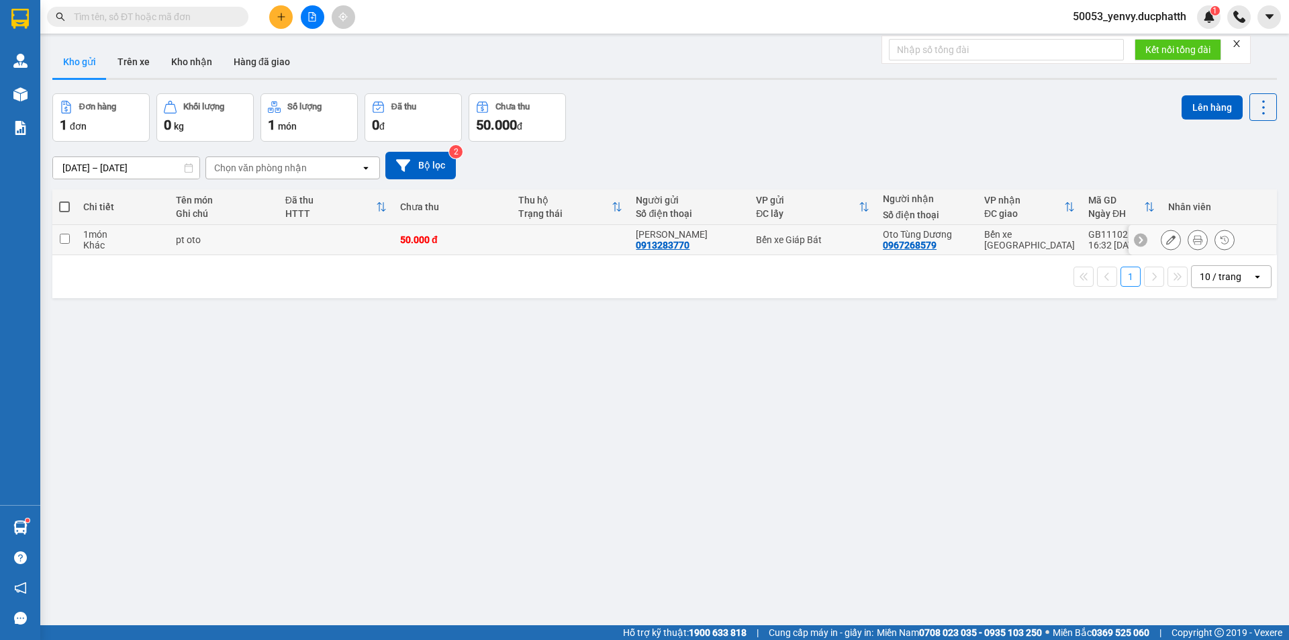
click at [64, 234] on input "checkbox" at bounding box center [65, 239] width 10 height 10
checkbox input "true"
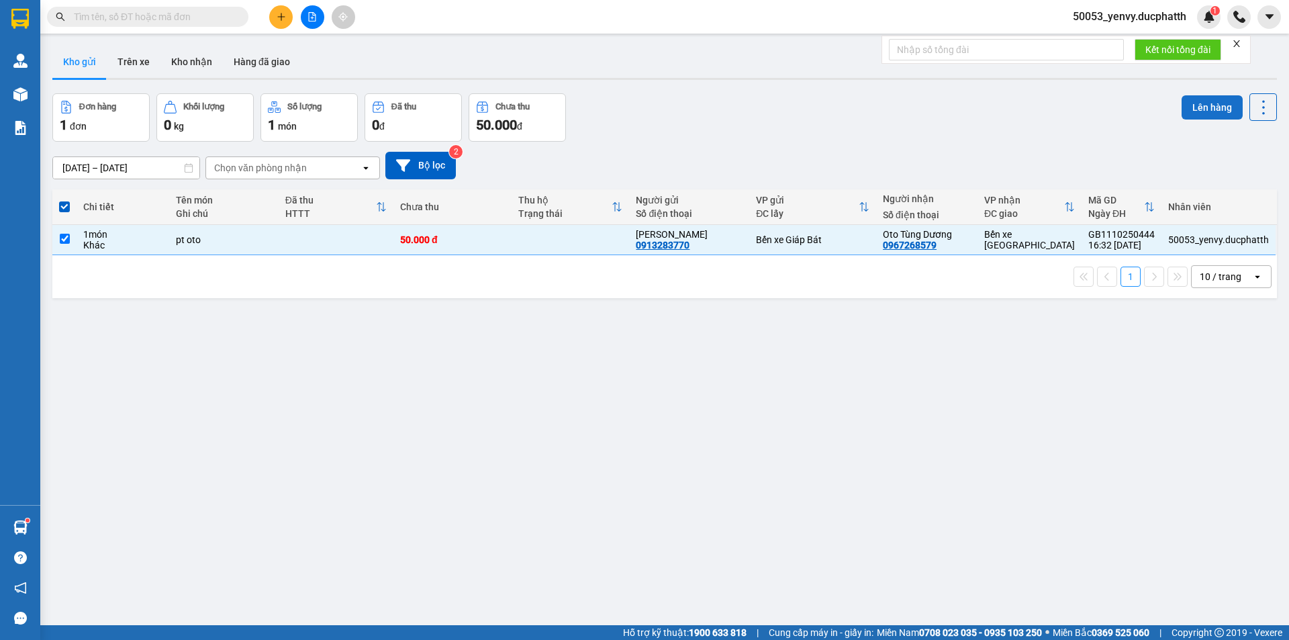
click at [1192, 105] on button "Lên hàng" at bounding box center [1211, 107] width 61 height 24
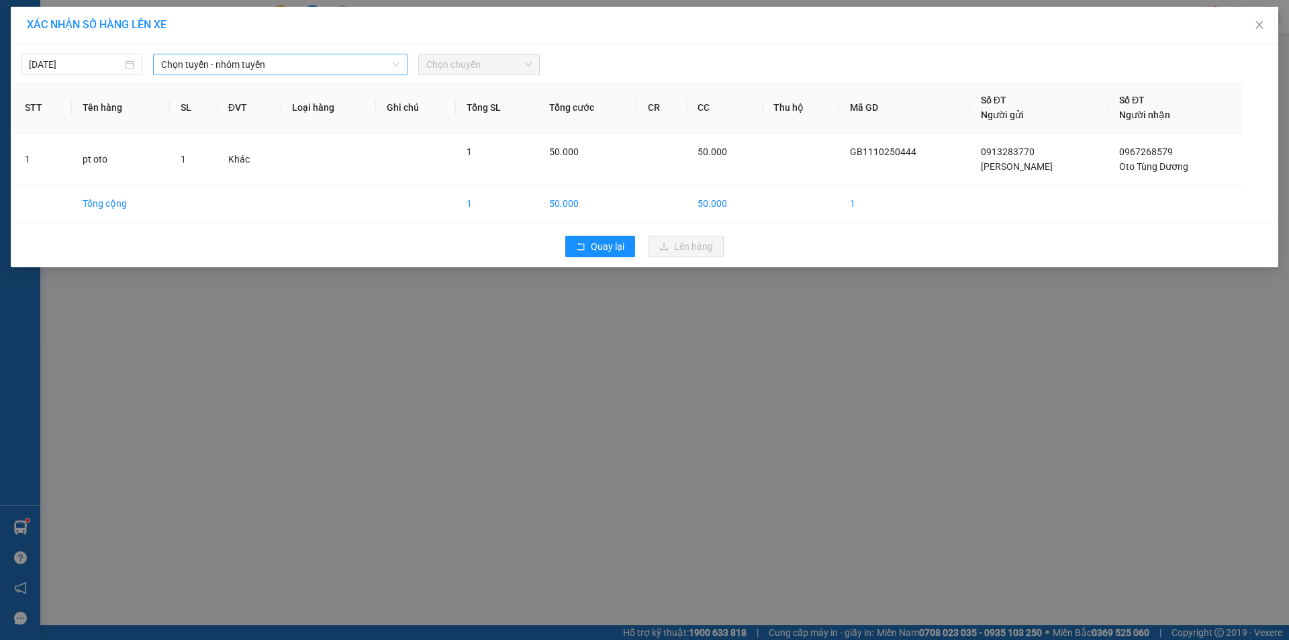
click at [180, 64] on span "Chọn tuyến - nhóm tuyến" at bounding box center [280, 64] width 238 height 20
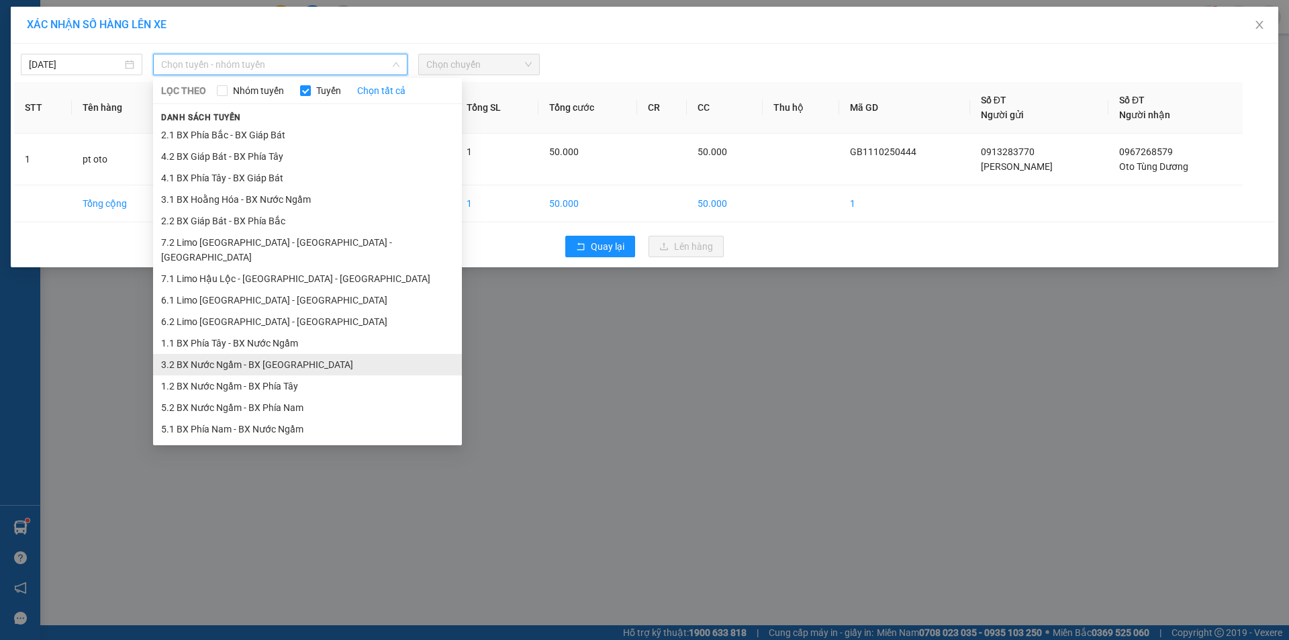
click at [221, 354] on li "3.2 BX Nước Ngầm - BX [GEOGRAPHIC_DATA]" at bounding box center [307, 364] width 309 height 21
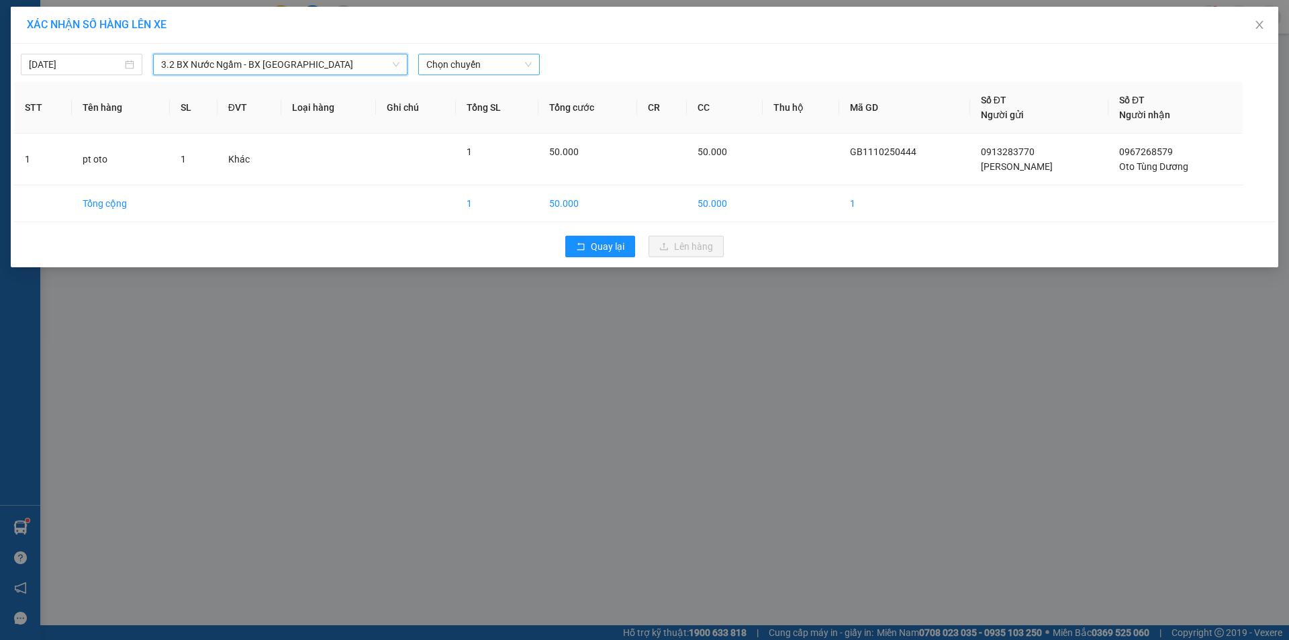
click at [475, 62] on span "Chọn chuyến" at bounding box center [478, 64] width 105 height 20
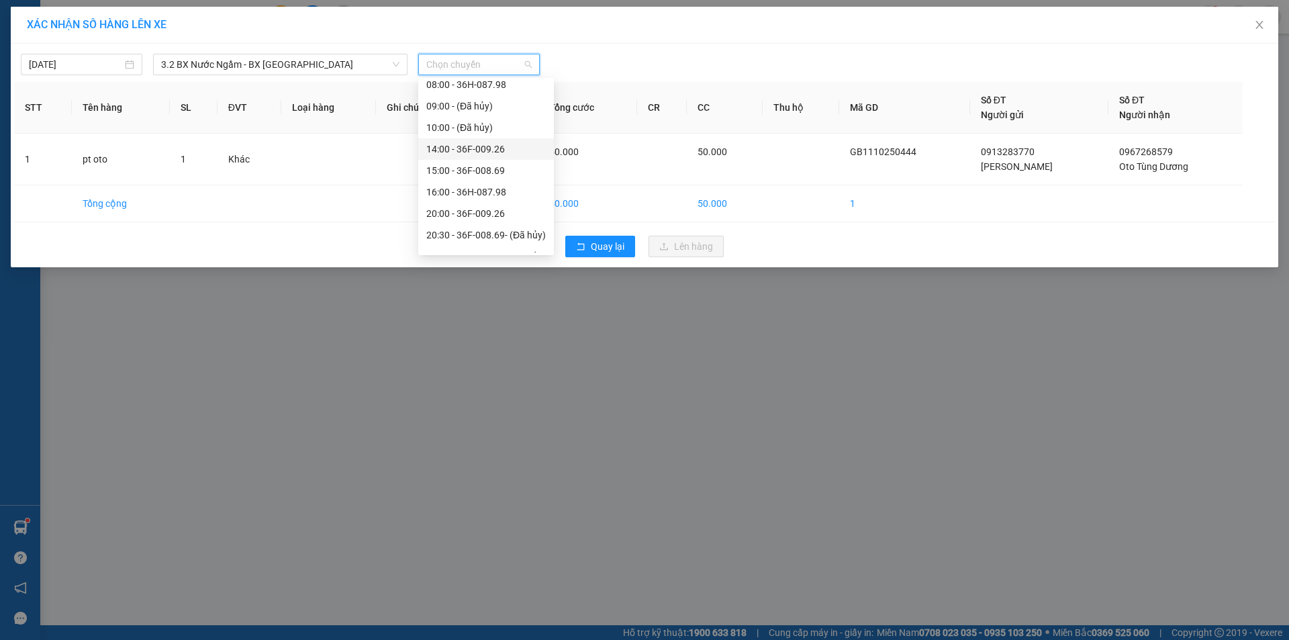
scroll to position [43, 0]
click at [477, 195] on div "20:00 - 36F-009.26" at bounding box center [485, 198] width 119 height 15
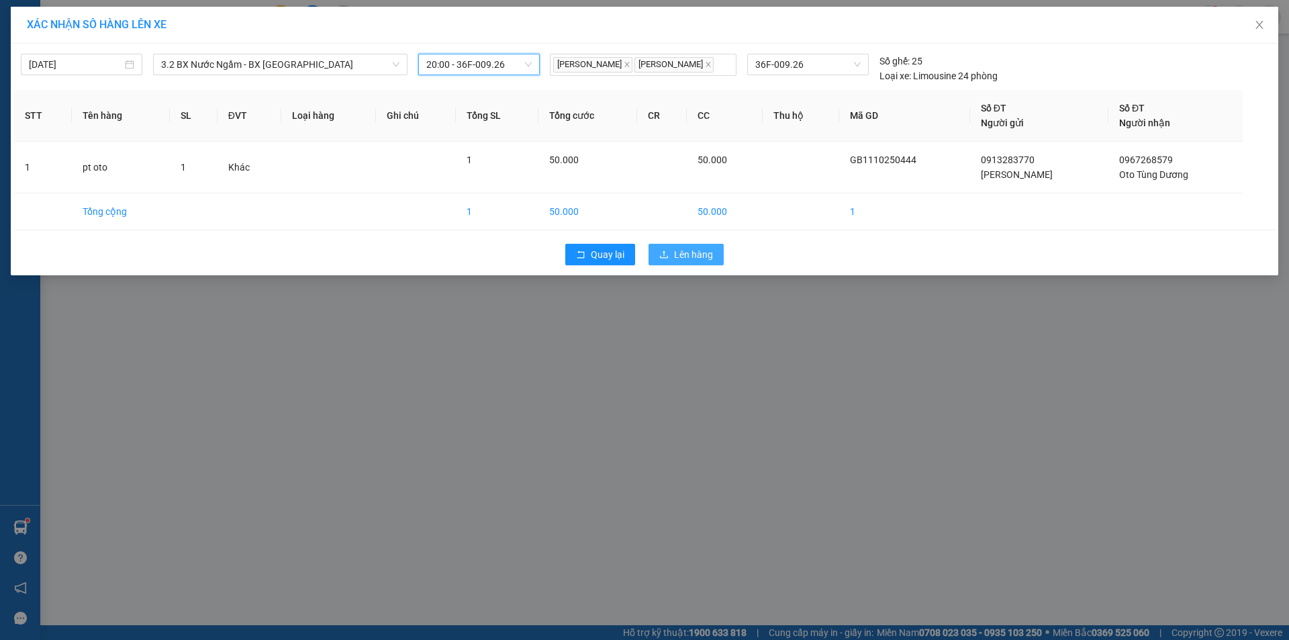
click at [689, 251] on span "Lên hàng" at bounding box center [693, 254] width 39 height 15
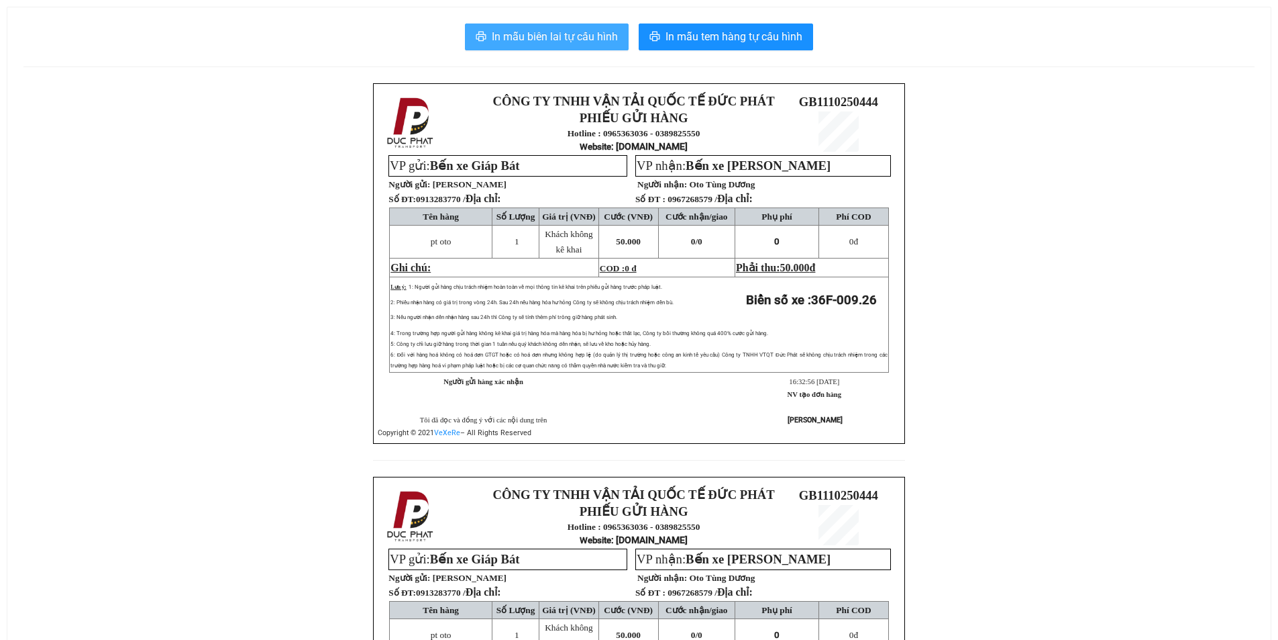
click at [536, 38] on span "In mẫu biên lai tự cấu hình" at bounding box center [555, 36] width 126 height 17
click at [553, 28] on span "In mẫu biên lai tự cấu hình" at bounding box center [555, 36] width 126 height 17
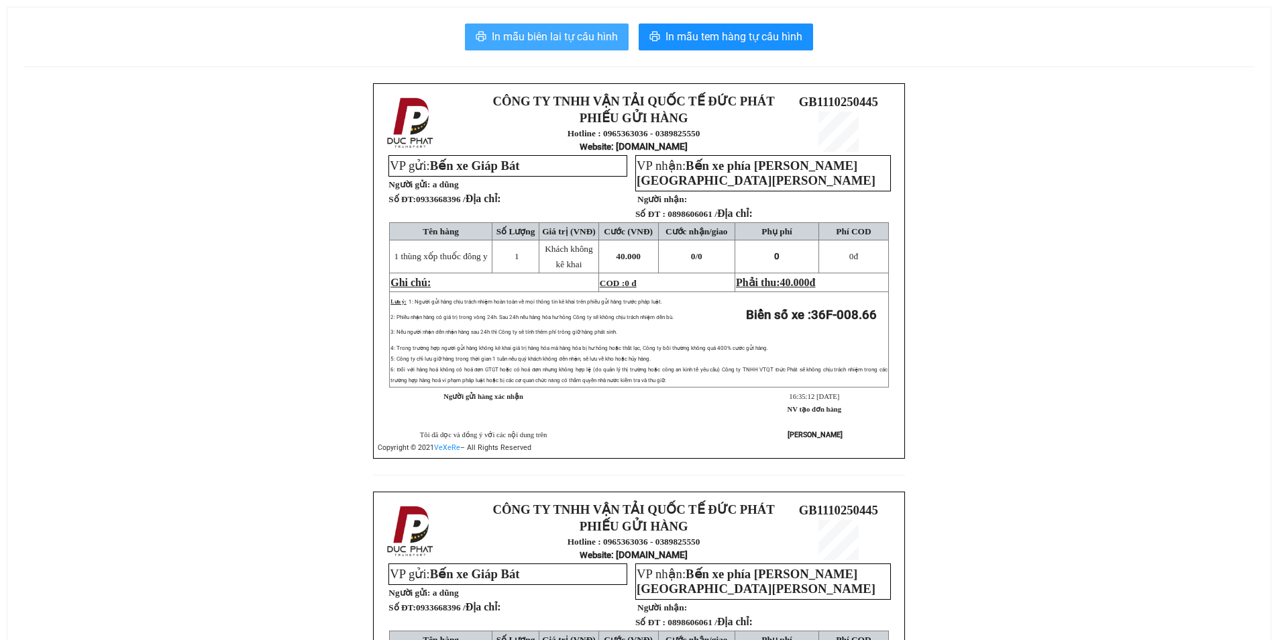
click at [579, 33] on span "In mẫu biên lai tự cấu hình" at bounding box center [555, 36] width 126 height 17
drag, startPoint x: 563, startPoint y: 30, endPoint x: 565, endPoint y: 23, distance: 7.7
click at [563, 32] on span "In mẫu biên lai tự cấu hình" at bounding box center [555, 36] width 126 height 17
